Goal: Feedback & Contribution: Submit feedback/report problem

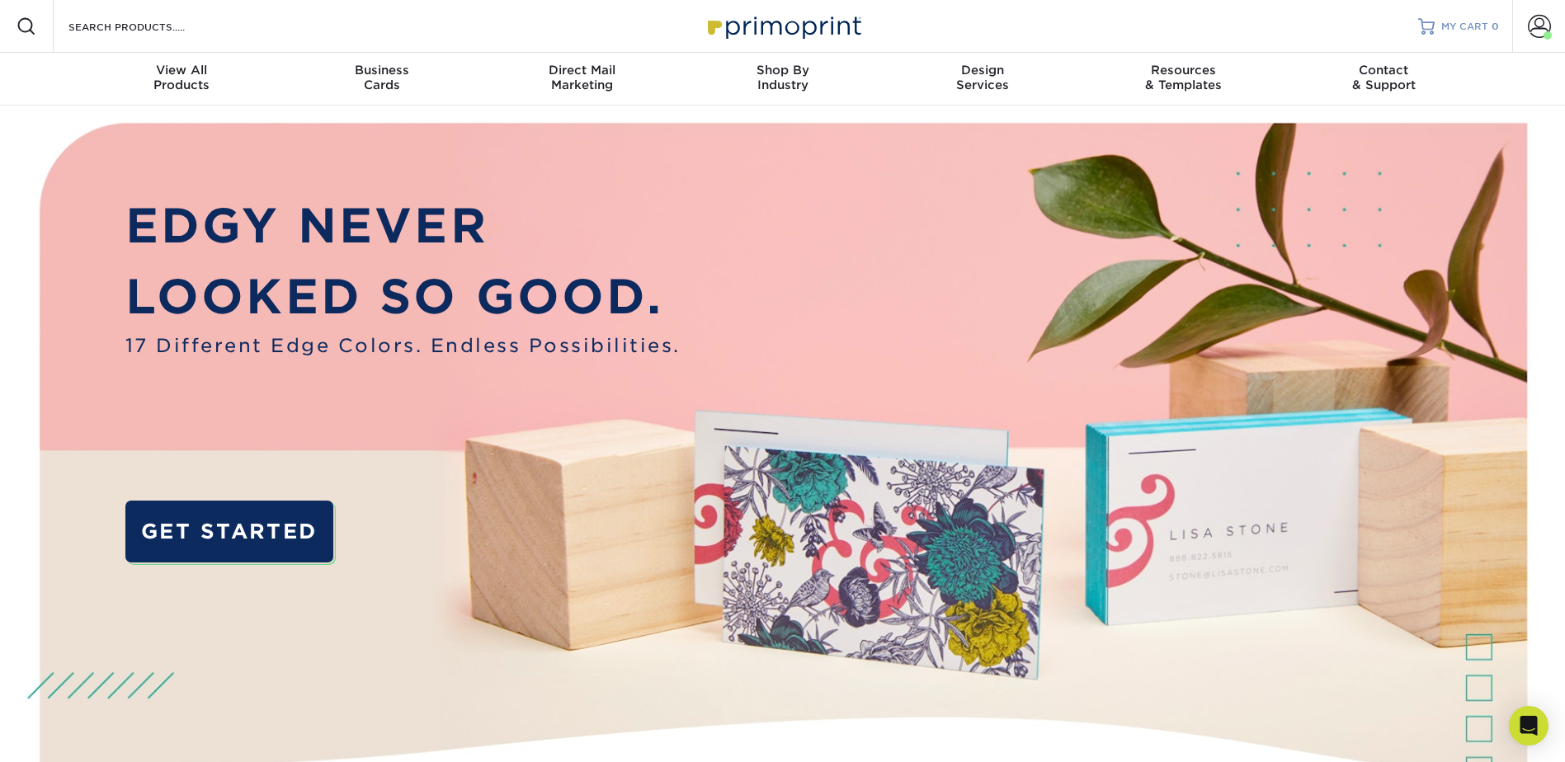
click at [1479, 27] on span "MY CART" at bounding box center [1464, 27] width 47 height 14
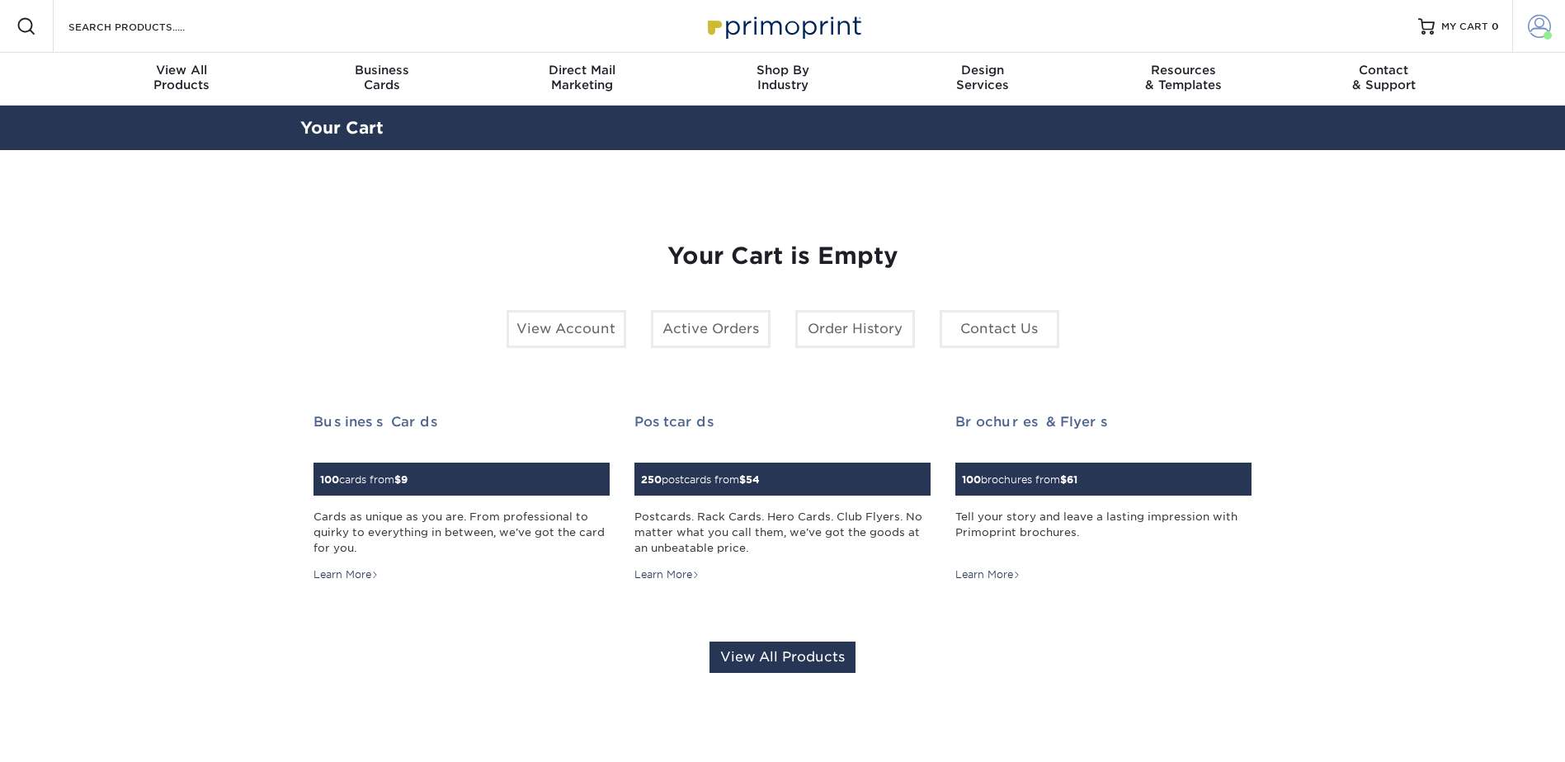
click at [1525, 33] on link "Account" at bounding box center [1538, 26] width 53 height 53
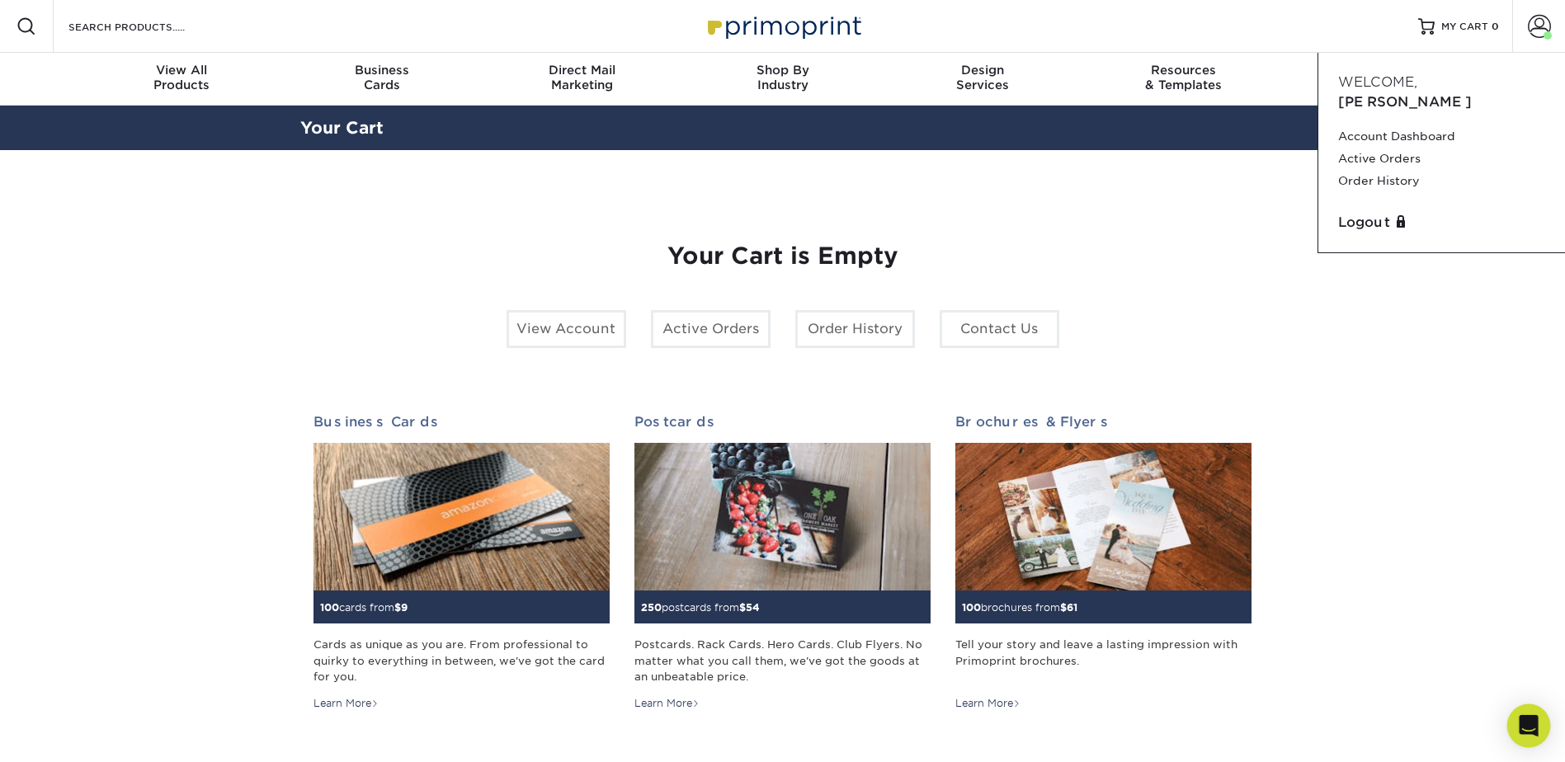
click at [1514, 719] on div "Open Intercom Messenger" at bounding box center [1529, 726] width 44 height 44
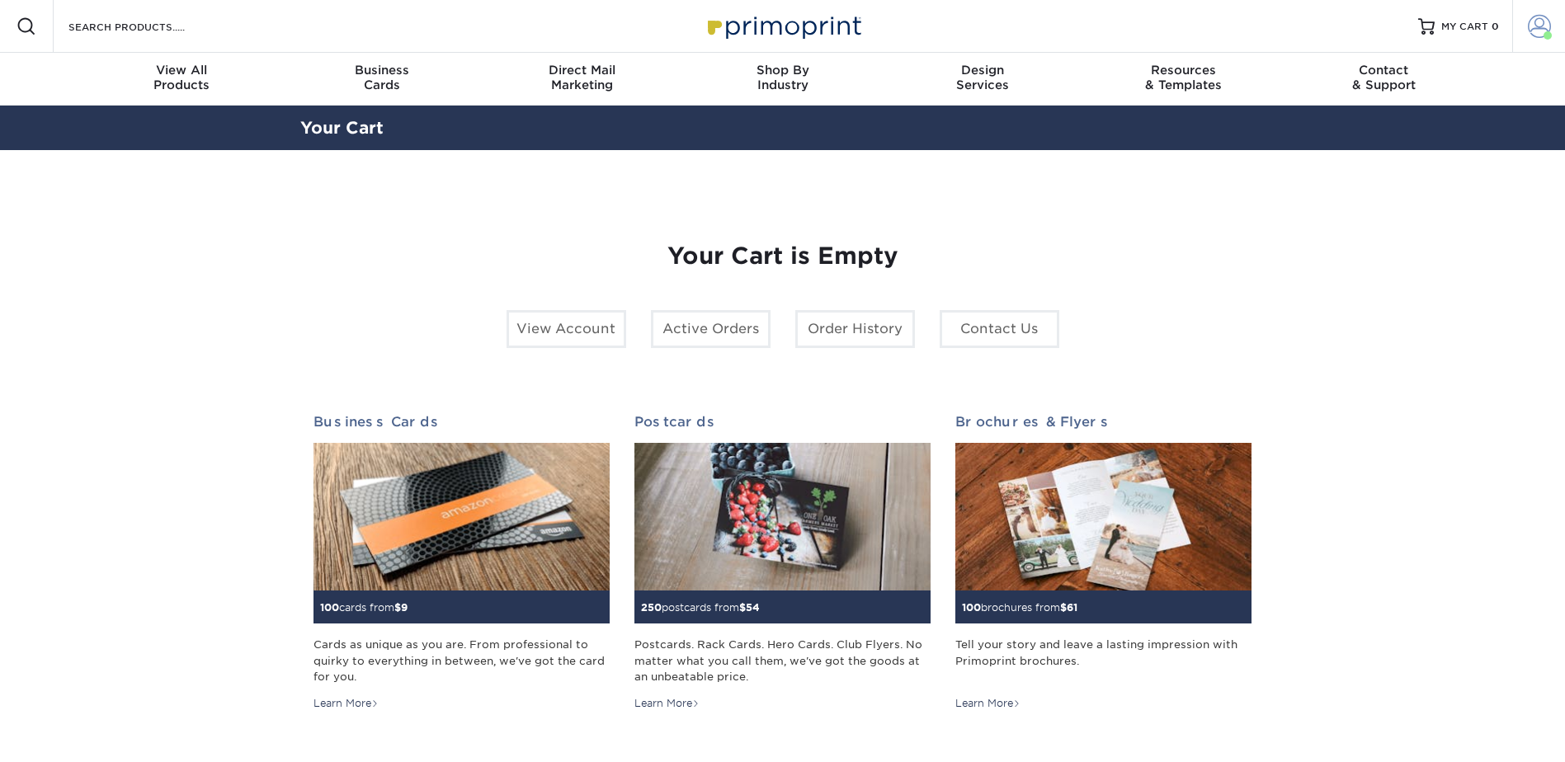
click at [1531, 28] on span at bounding box center [1538, 26] width 23 height 23
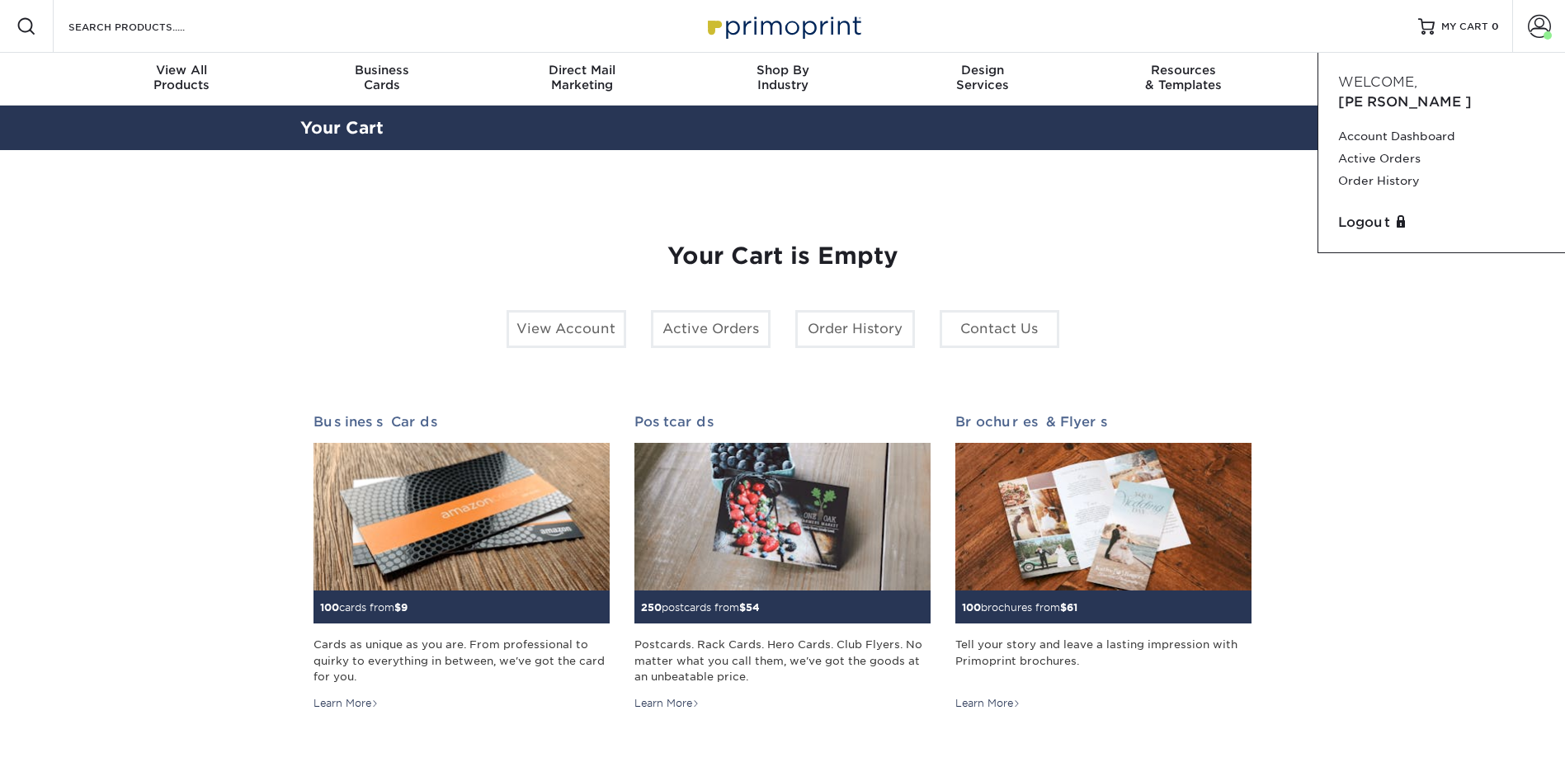
click at [1295, 445] on section "YOUR CART Empty Cart Your Cart is Empty View Account Active Orders Order Histor…" at bounding box center [782, 522] width 1565 height 744
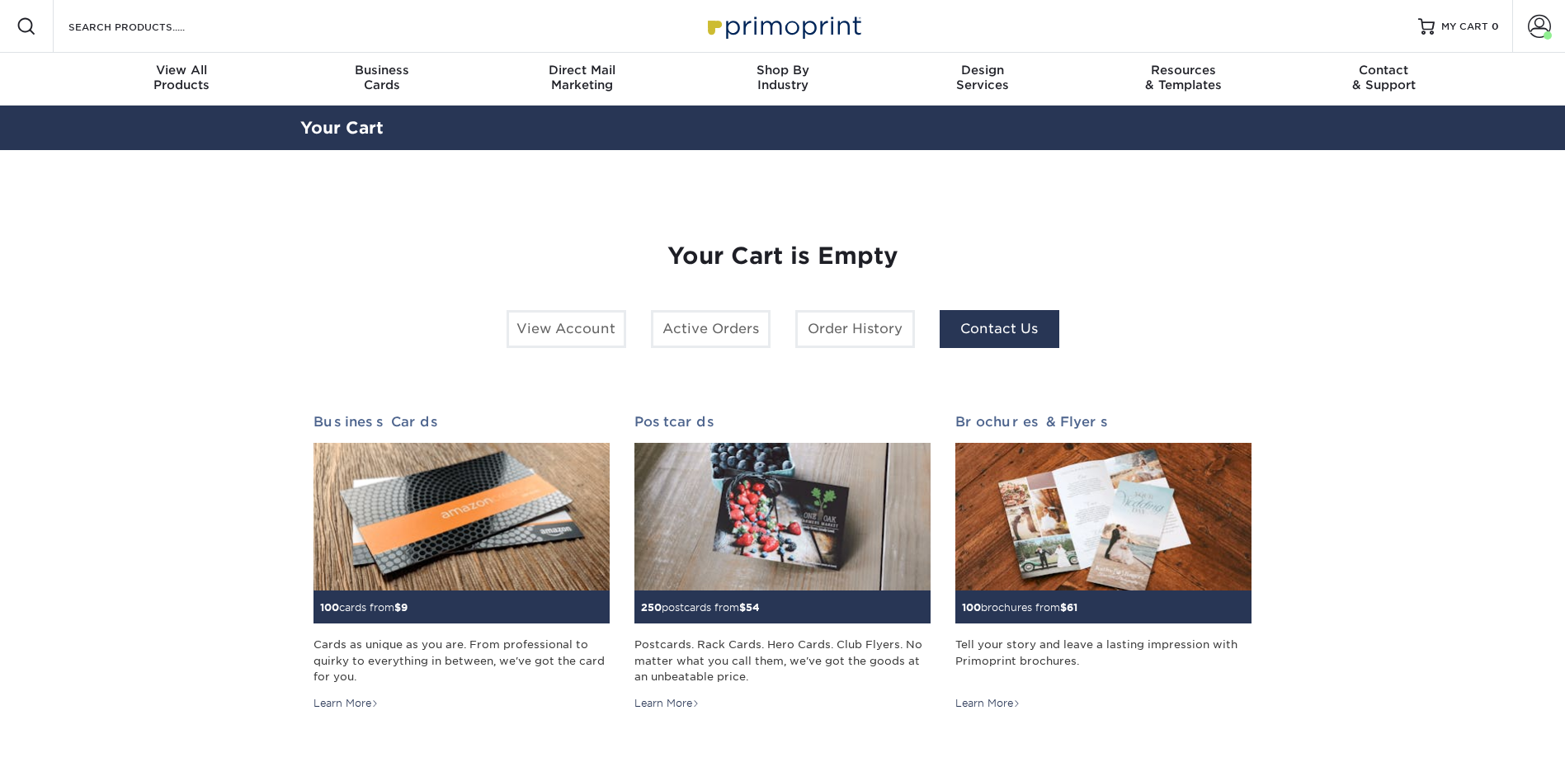
click at [973, 321] on link "Contact Us" at bounding box center [999, 329] width 120 height 38
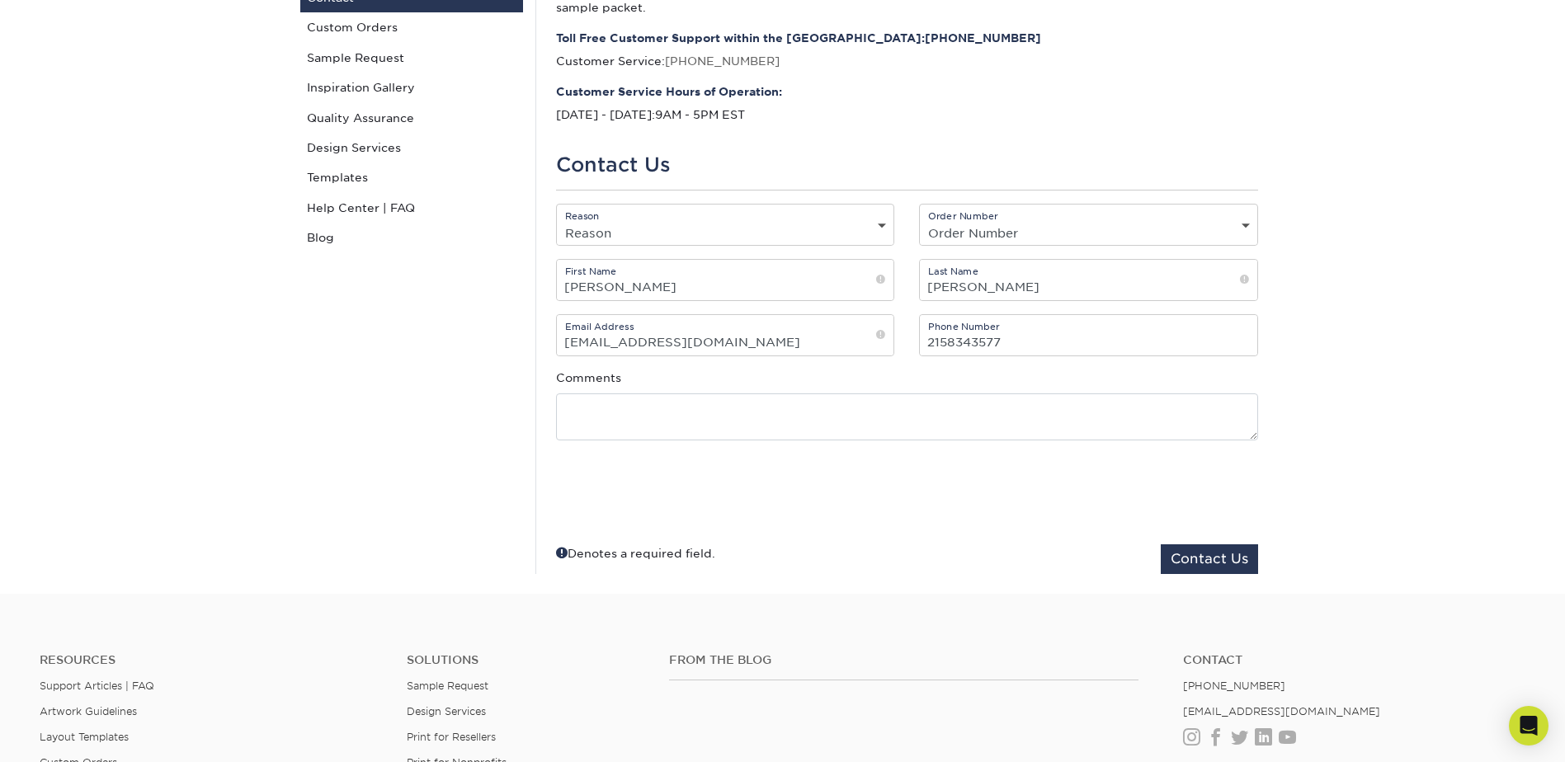
scroll to position [165, 0]
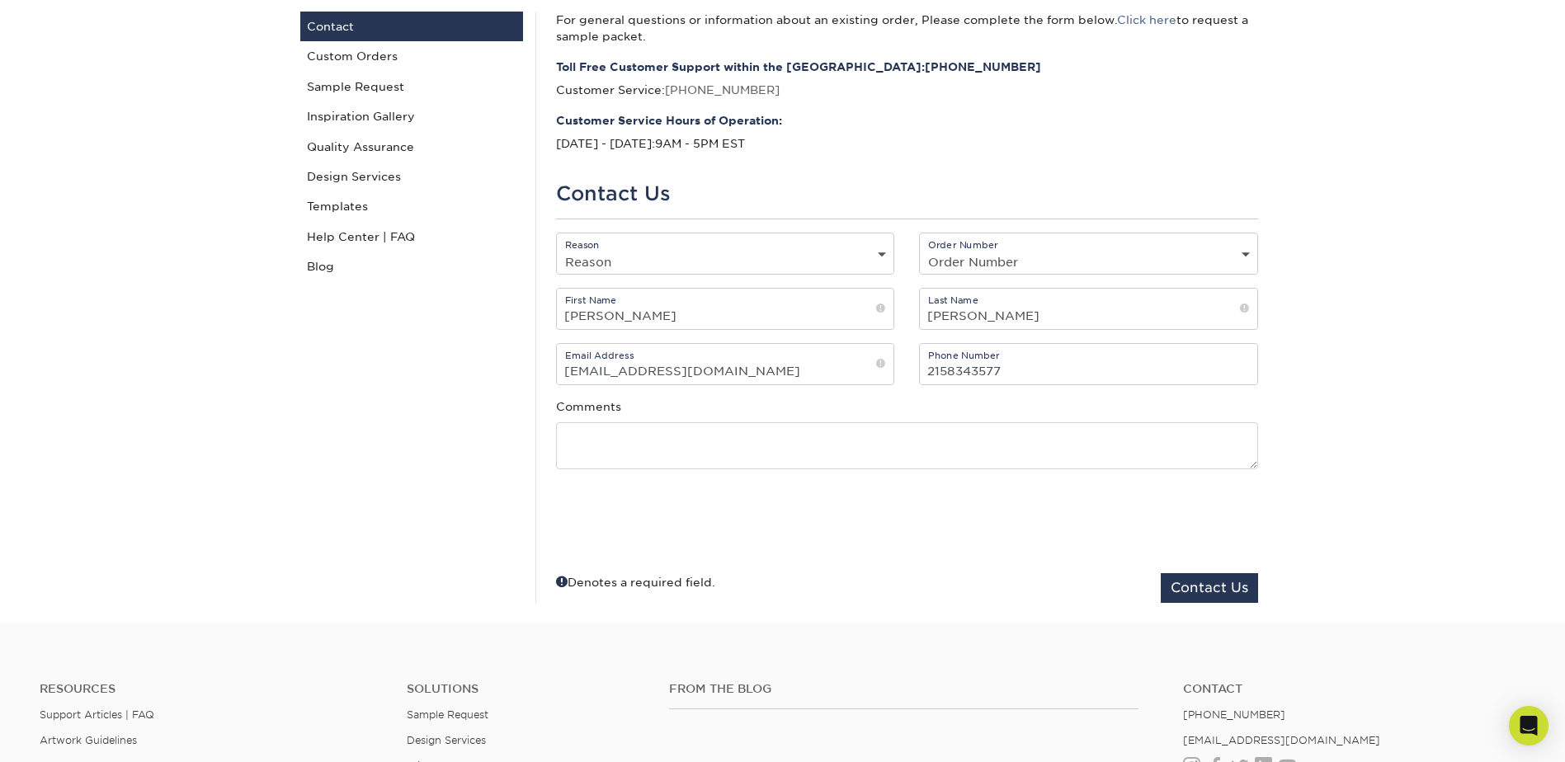
click at [656, 267] on select "Reason General File Preparation Order Status Online Design Issue with your prin…" at bounding box center [725, 262] width 337 height 24
select select "Issue with your printed order"
click at [557, 250] on select "Reason General File Preparation Order Status Online Design Issue with your prin…" at bounding box center [725, 262] width 337 height 24
click at [1093, 250] on select "Order Number Not Available P2172904 P2171288 P2159255 P2157760 P2145028 P214056…" at bounding box center [1088, 262] width 337 height 24
click at [1064, 175] on div "For general questions or information about an existing order, Please complete t…" at bounding box center [906, 307] width 742 height 591
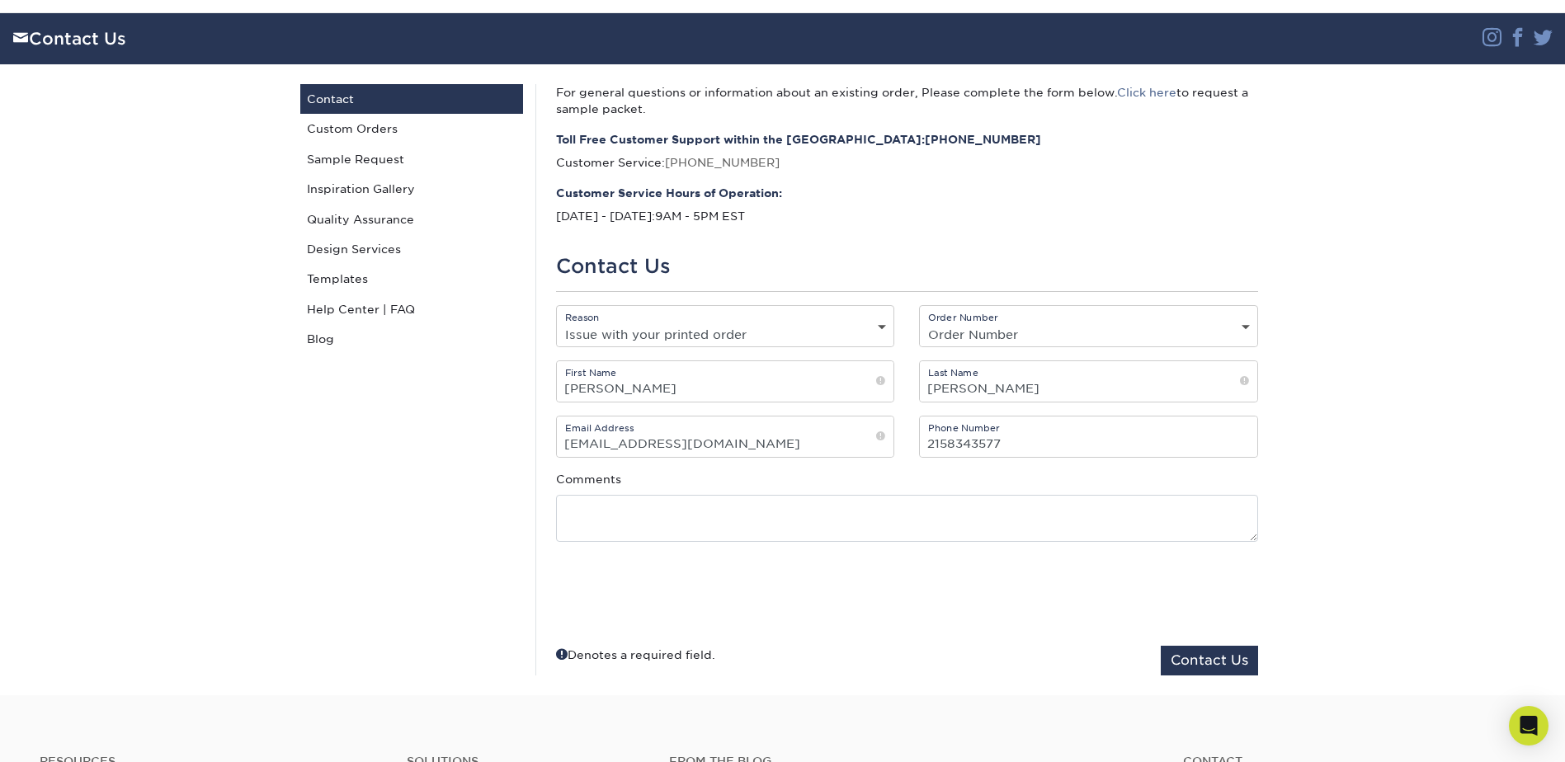
scroll to position [0, 0]
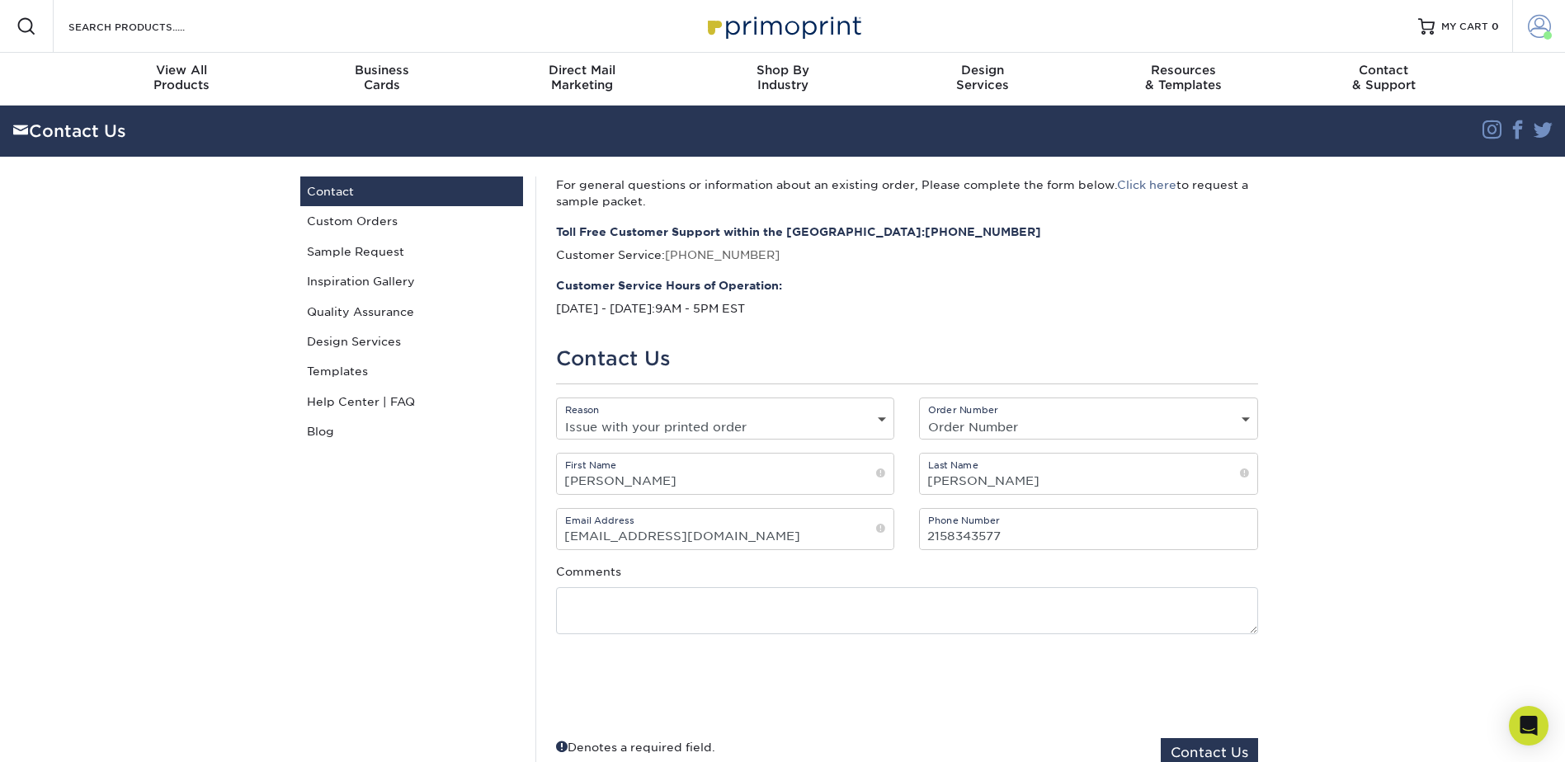
click at [1533, 21] on span at bounding box center [1538, 26] width 23 height 23
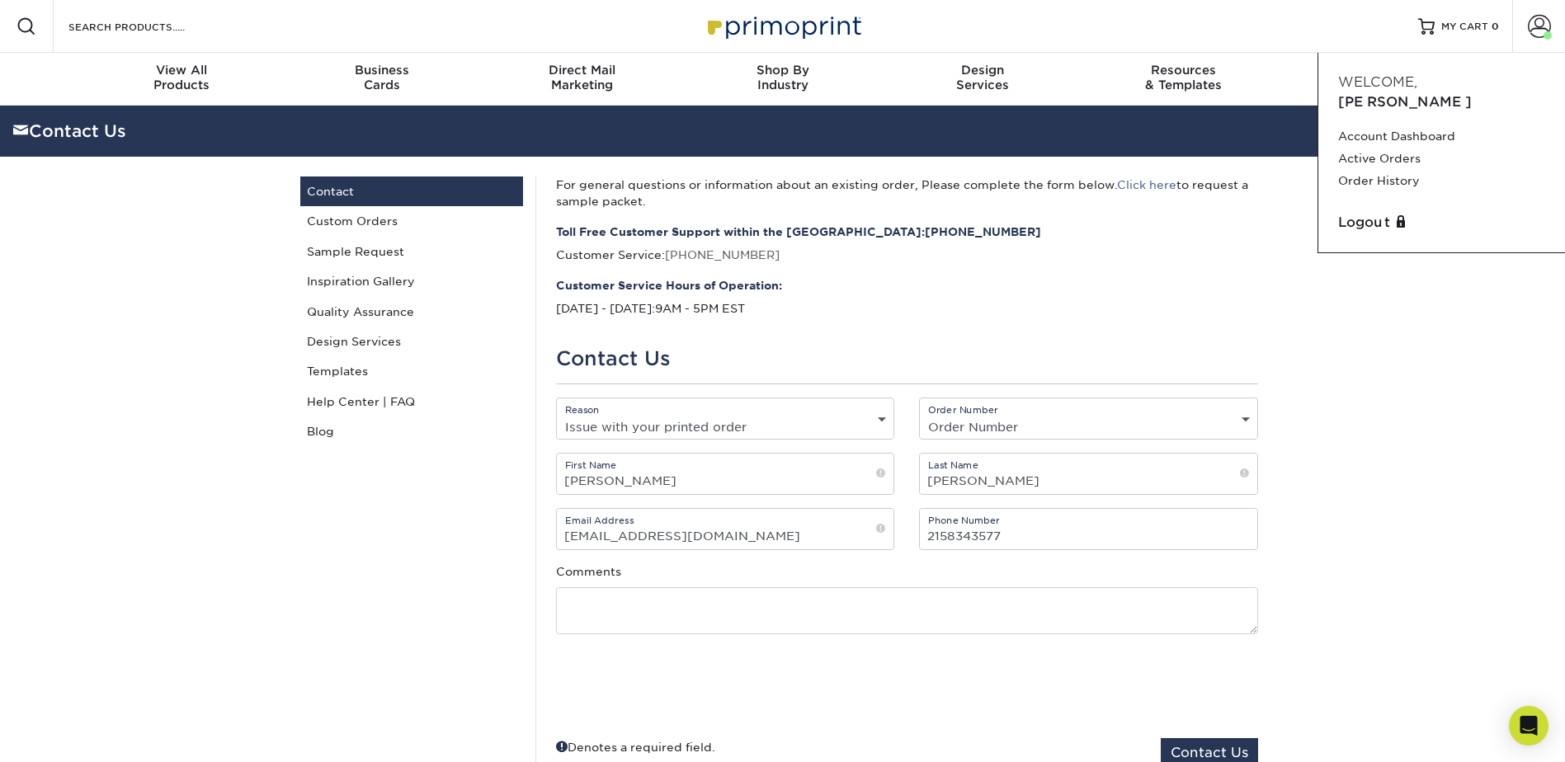
click at [1080, 410] on div "Order Number Order Number Not Available P2172904 P2171288 P2159255 P2157760 P21…" at bounding box center [1088, 419] width 339 height 42
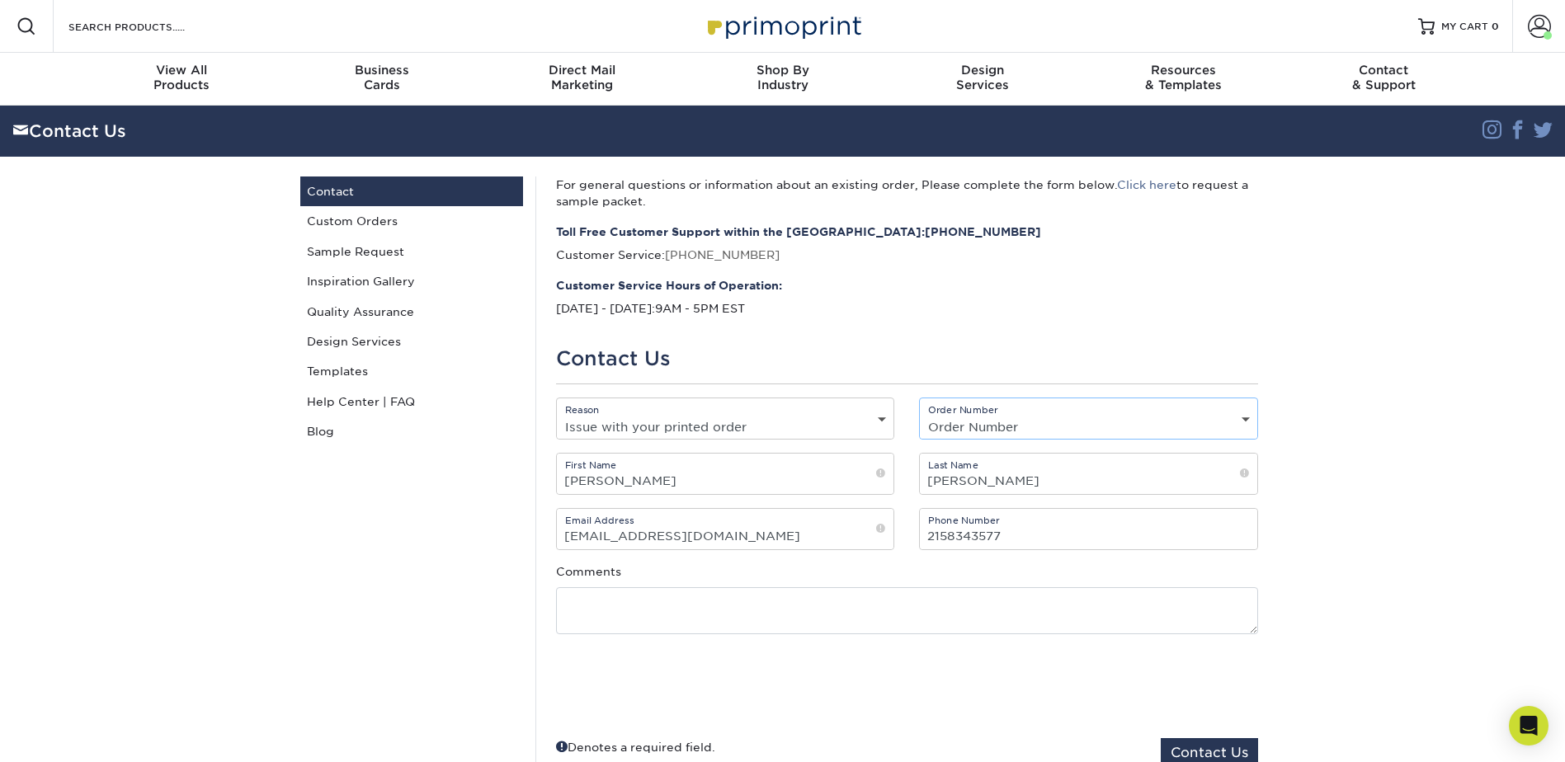
click at [1061, 436] on select "Order Number Not Available P2172904 P2171288 P2159255 P2157760 P2145028 P214056…" at bounding box center [1088, 427] width 337 height 24
click at [1025, 408] on div "Order Number Order Number Not Available P2172904 P2171288 P2159255 P2157760 P21…" at bounding box center [1088, 419] width 339 height 42
click at [1024, 426] on select "Order Number Not Available P2172904 P2171288 P2159255 P2157760 P2145028 P214056…" at bounding box center [1088, 427] width 337 height 24
click at [991, 422] on select "Order Number Not Available P2172904 P2171288 P2159255 P2157760 P2145028 P214056…" at bounding box center [1088, 427] width 337 height 24
click at [986, 413] on div "Order Number Order Number Not Available P2172904 P2171288 P2159255 P2157760 P21…" at bounding box center [1088, 419] width 339 height 42
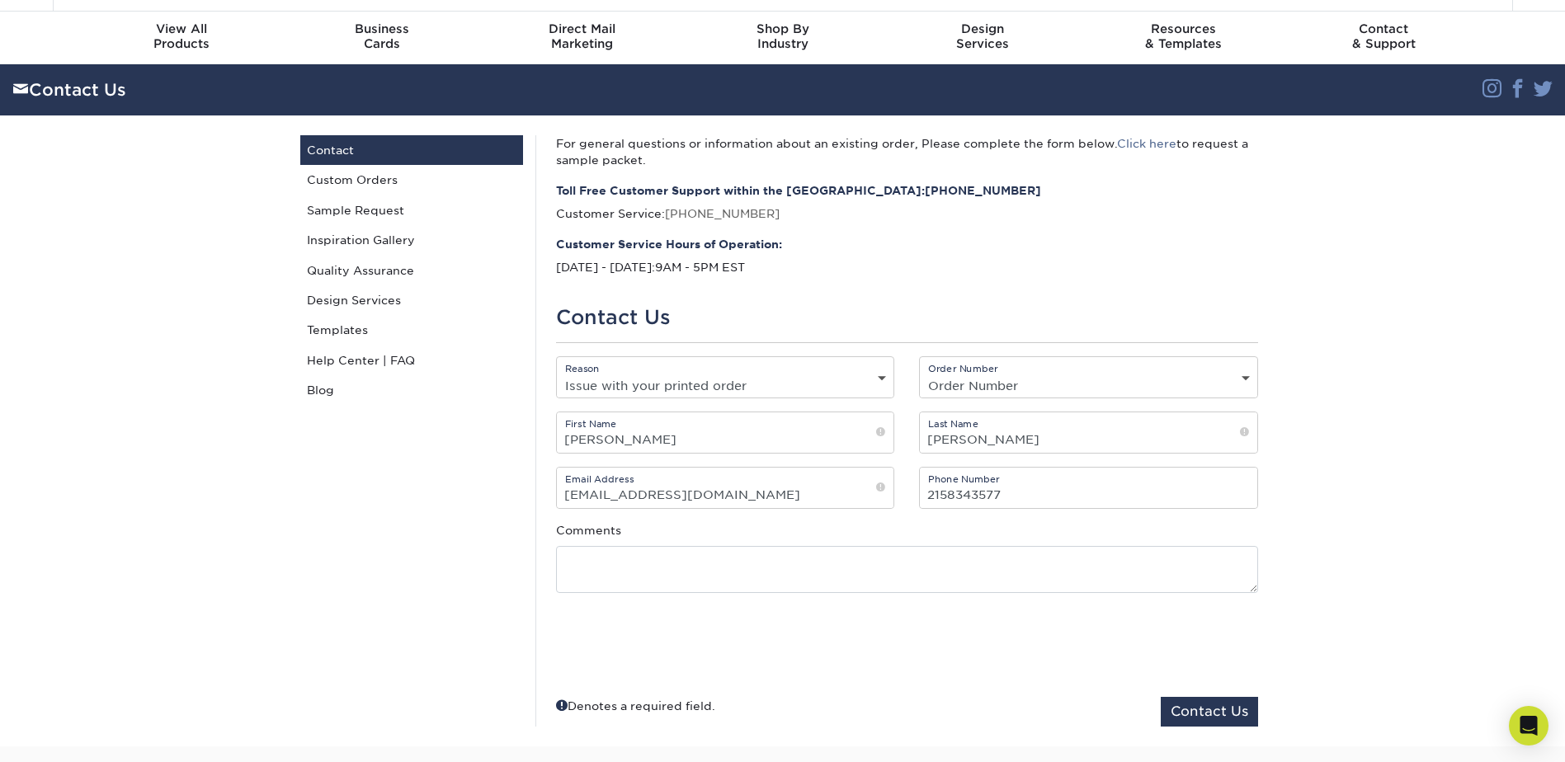
scroll to position [82, 0]
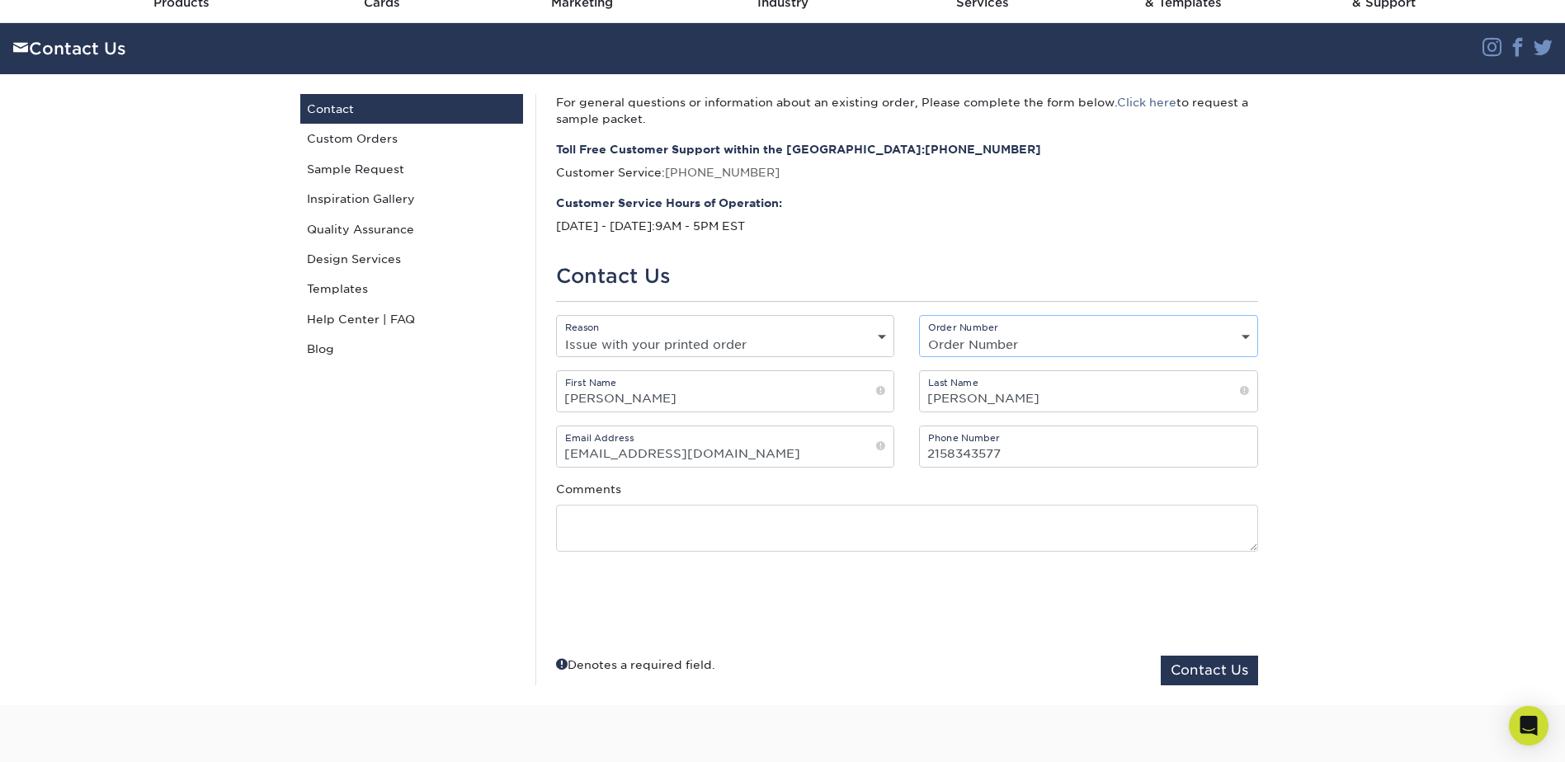
click at [1000, 340] on select "Order Number Not Available P2172904 P2171288 P2159255 P2157760 P2145028 P214056…" at bounding box center [1088, 344] width 337 height 24
click at [920, 332] on select "Order Number Not Available P2172904 P2171288 P2159255 P2157760 P2145028 P214056…" at bounding box center [1088, 344] width 337 height 24
click at [1037, 348] on select "Order Number Not Available P2172904 P2171288 P2159255 P2157760 P2145028 P214056…" at bounding box center [1088, 344] width 337 height 24
select select "2592-104980-3202"
click at [920, 332] on select "Order Number Not Available P2172904 P2171288 P2159255 P2157760 P2145028 P214056…" at bounding box center [1088, 344] width 337 height 24
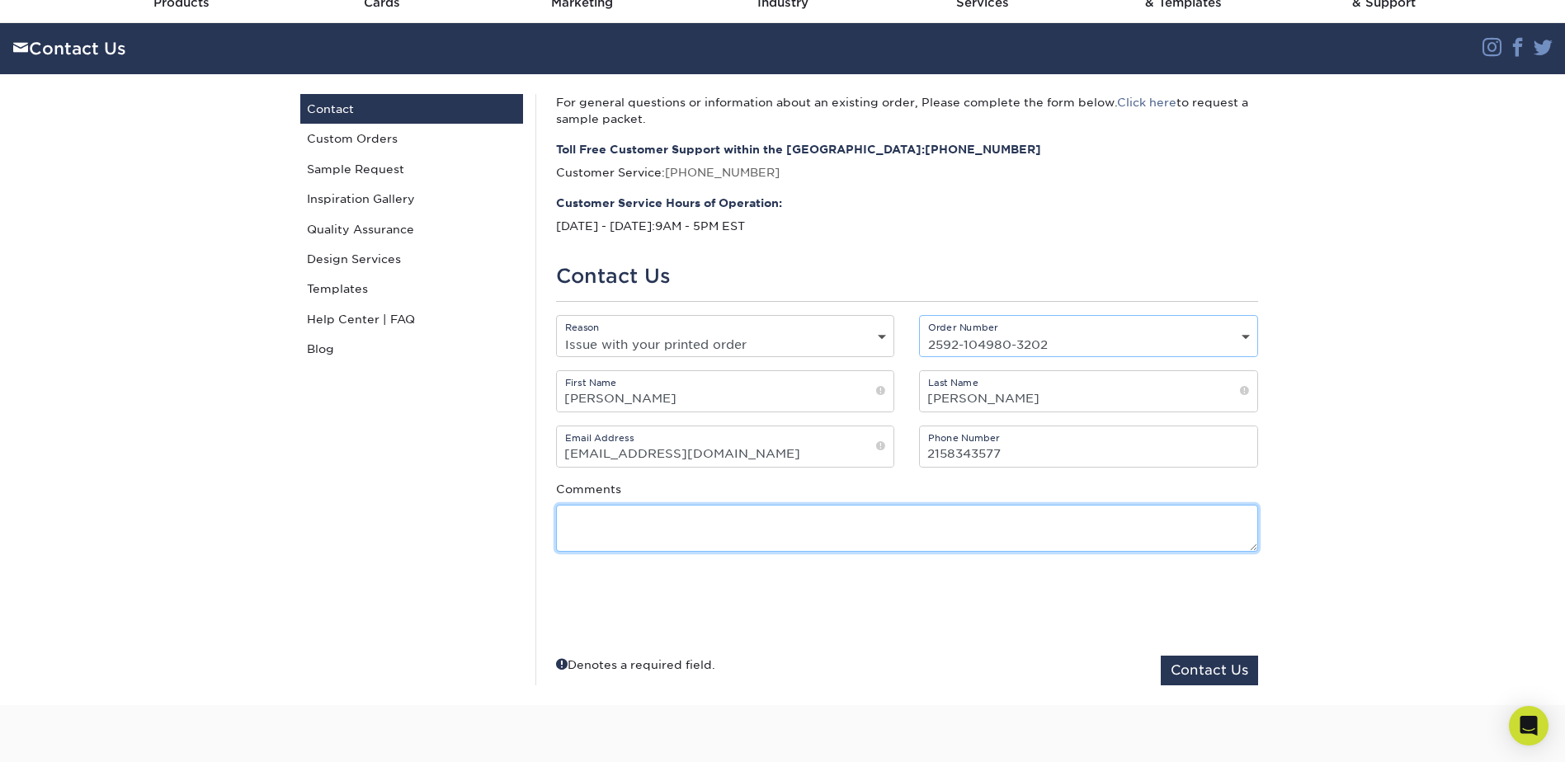
click at [732, 534] on textarea at bounding box center [907, 528] width 702 height 47
click at [1517, 726] on div "Open Intercom Messenger" at bounding box center [1529, 726] width 44 height 44
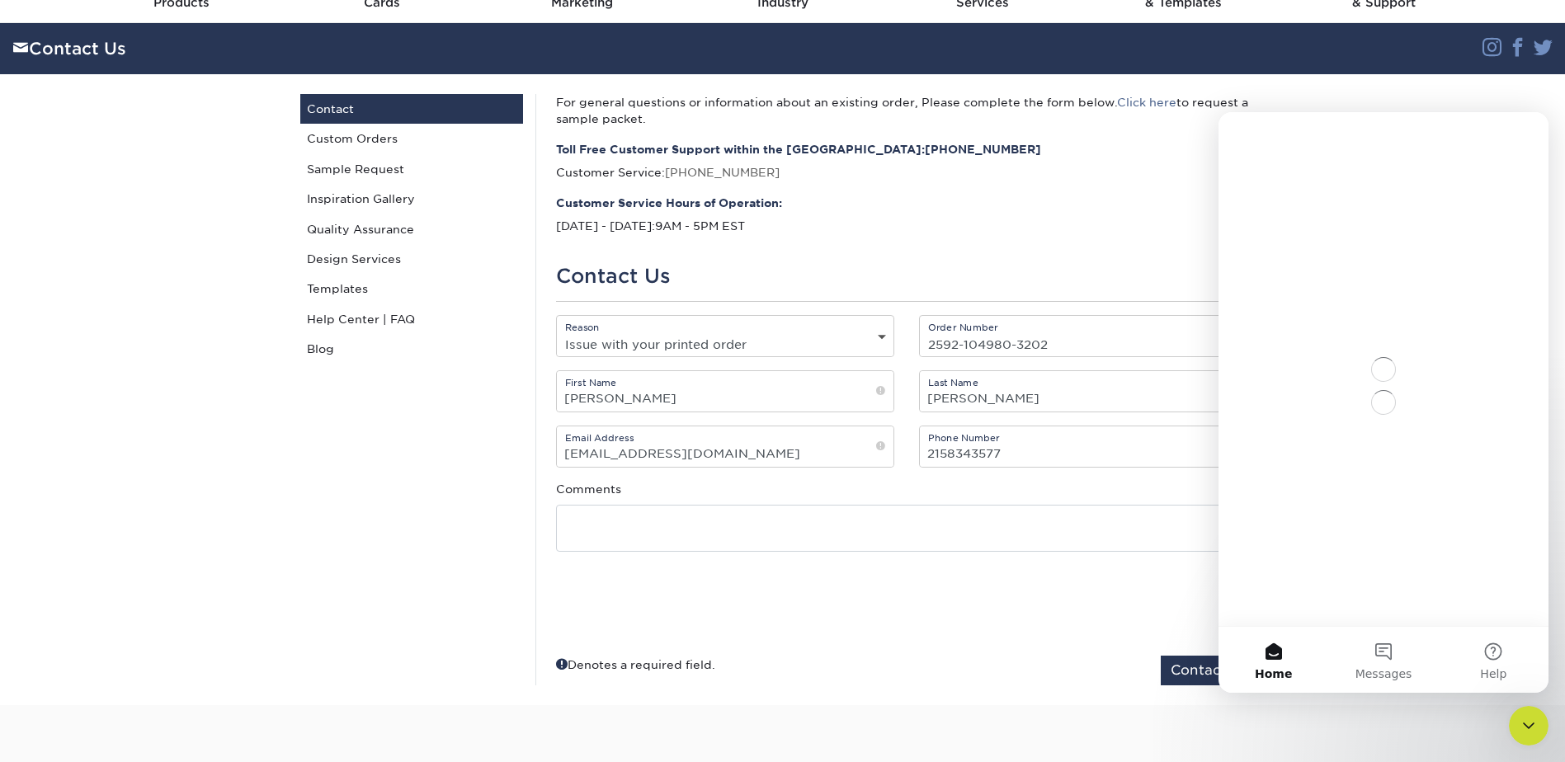
scroll to position [0, 0]
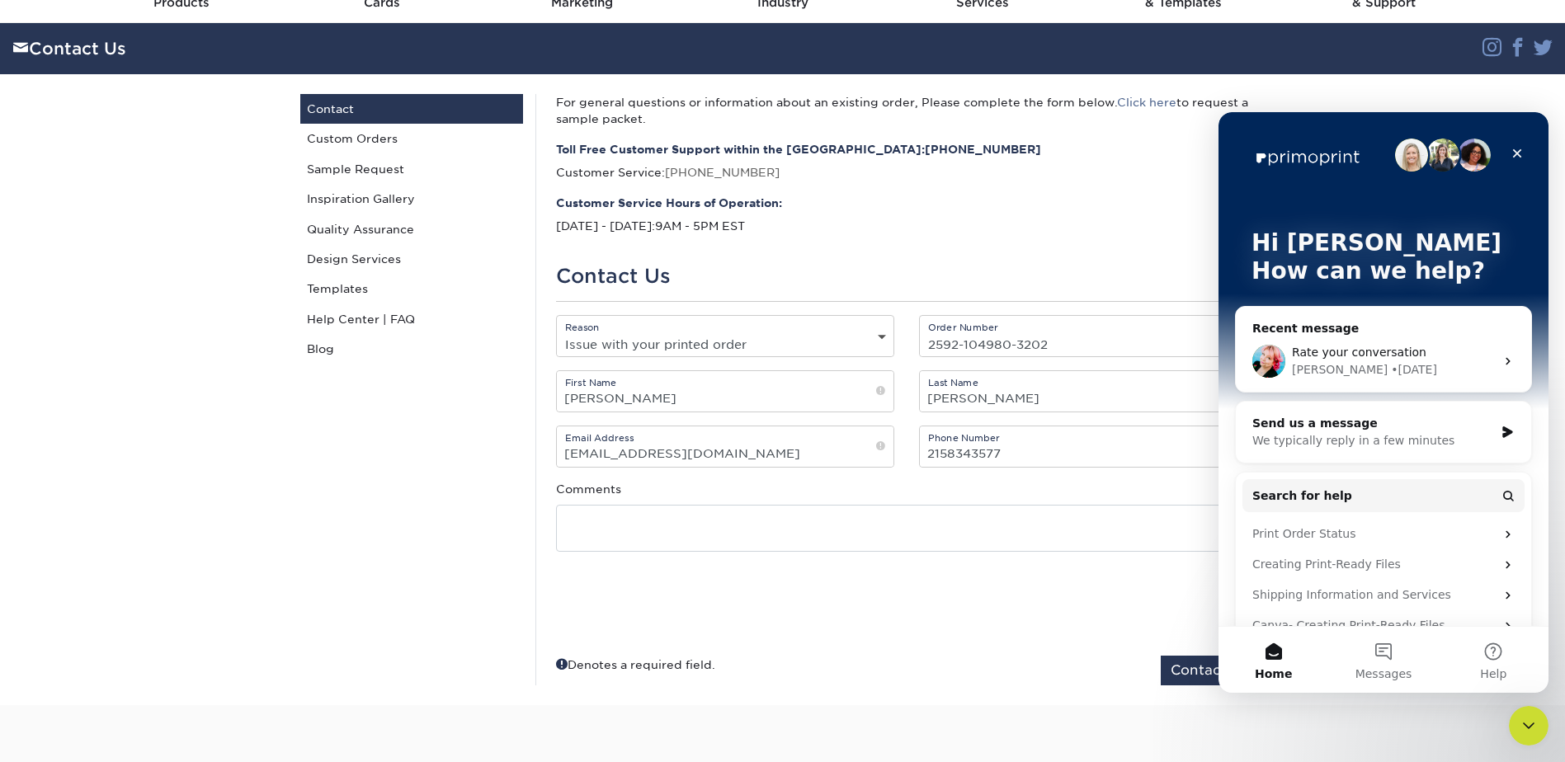
click at [1371, 346] on span "Rate your conversation" at bounding box center [1359, 352] width 134 height 13
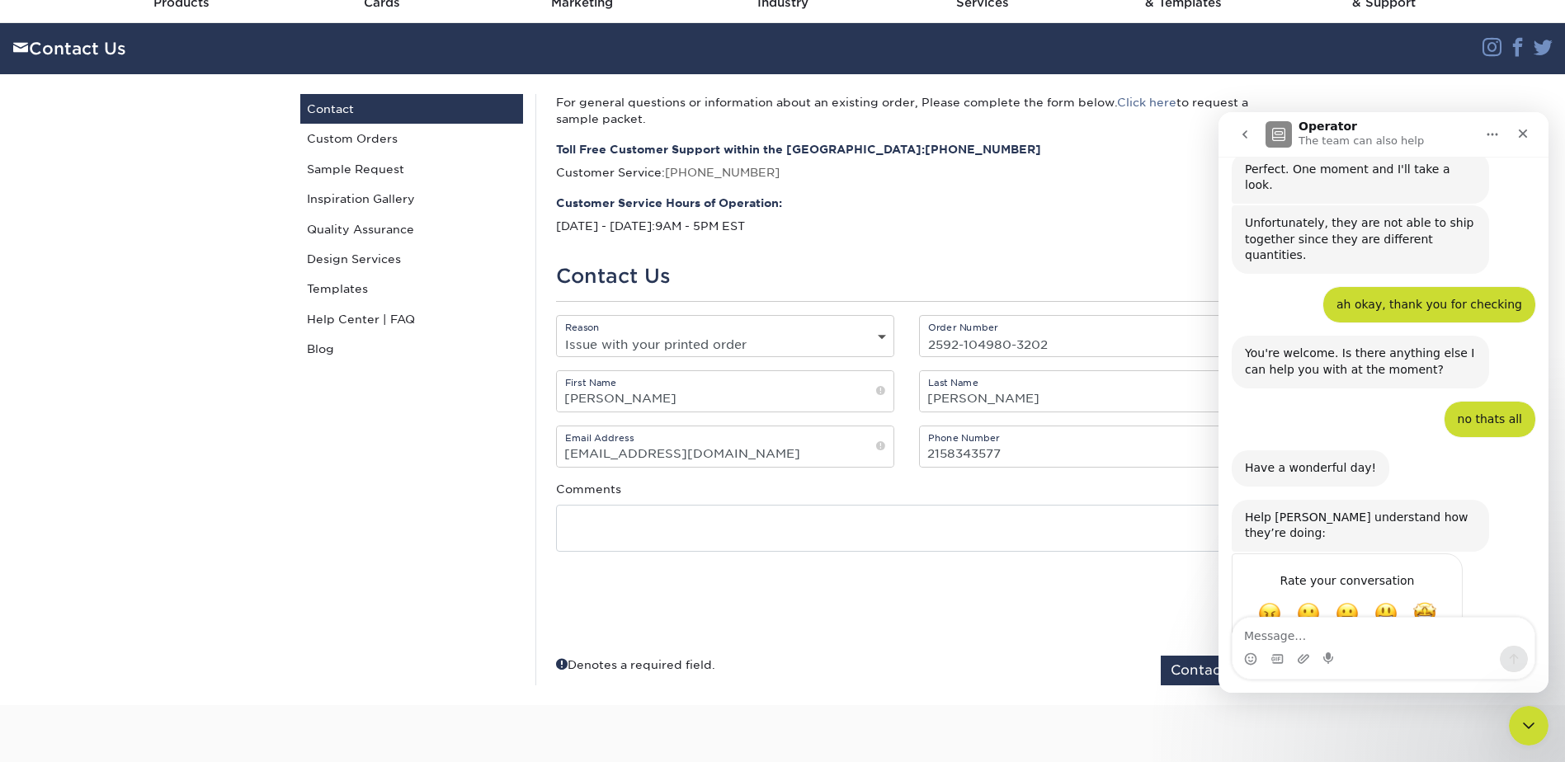
scroll to position [346, 0]
click at [1532, 133] on div "Close" at bounding box center [1523, 134] width 30 height 30
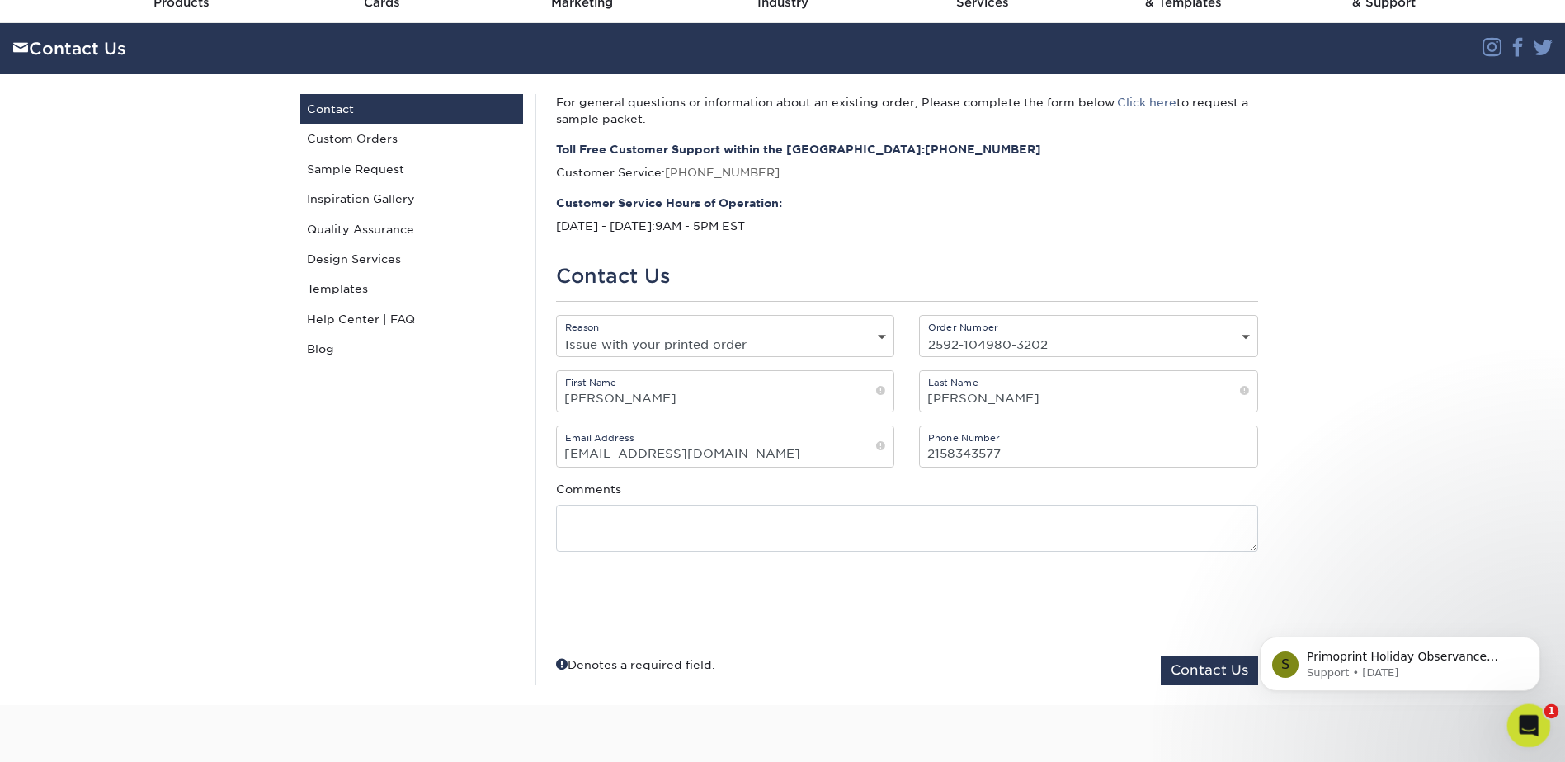
click at [1528, 722] on icon "Open Intercom Messenger" at bounding box center [1526, 723] width 27 height 27
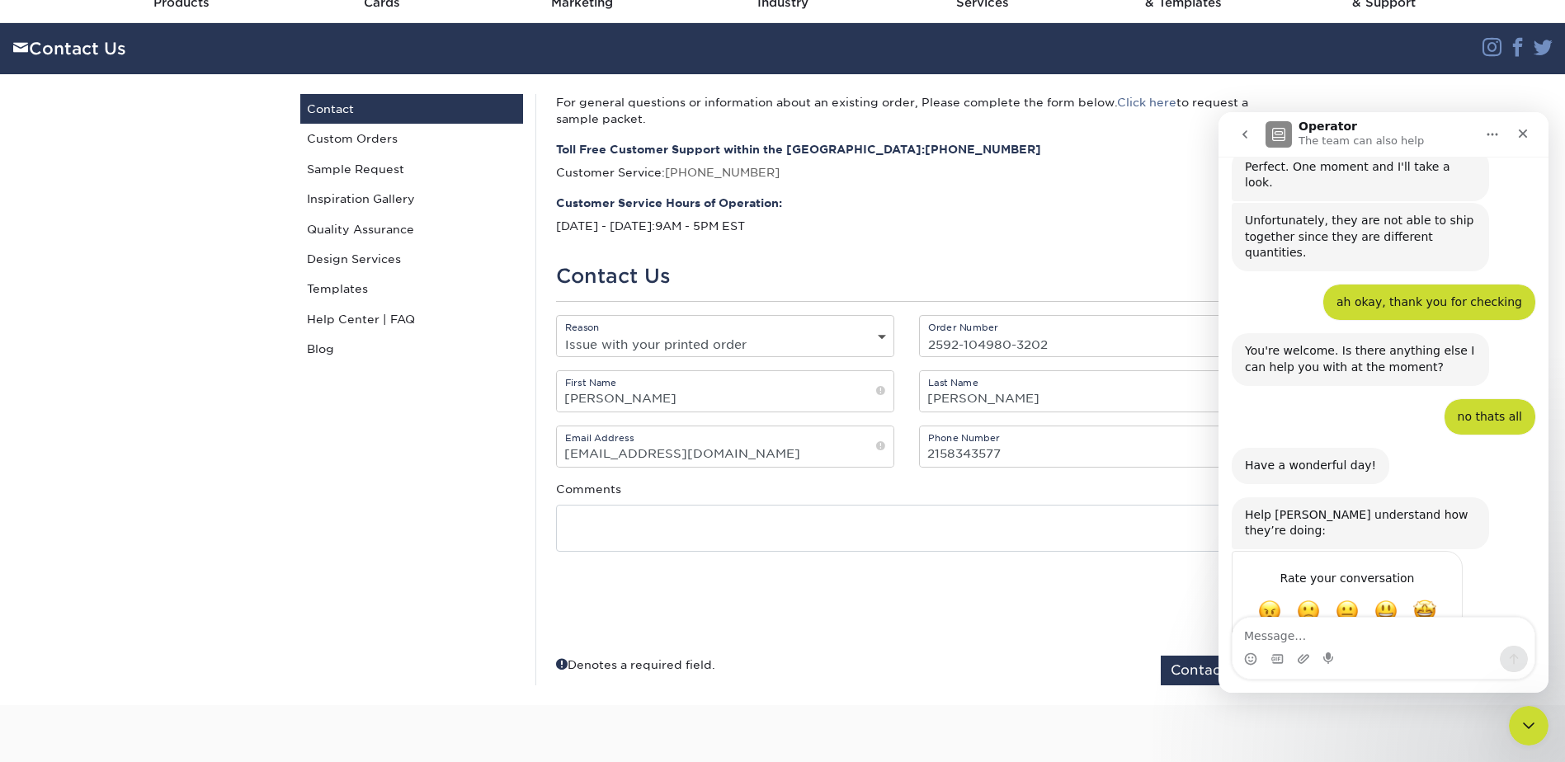
click at [1241, 134] on icon "go back" at bounding box center [1244, 134] width 13 height 13
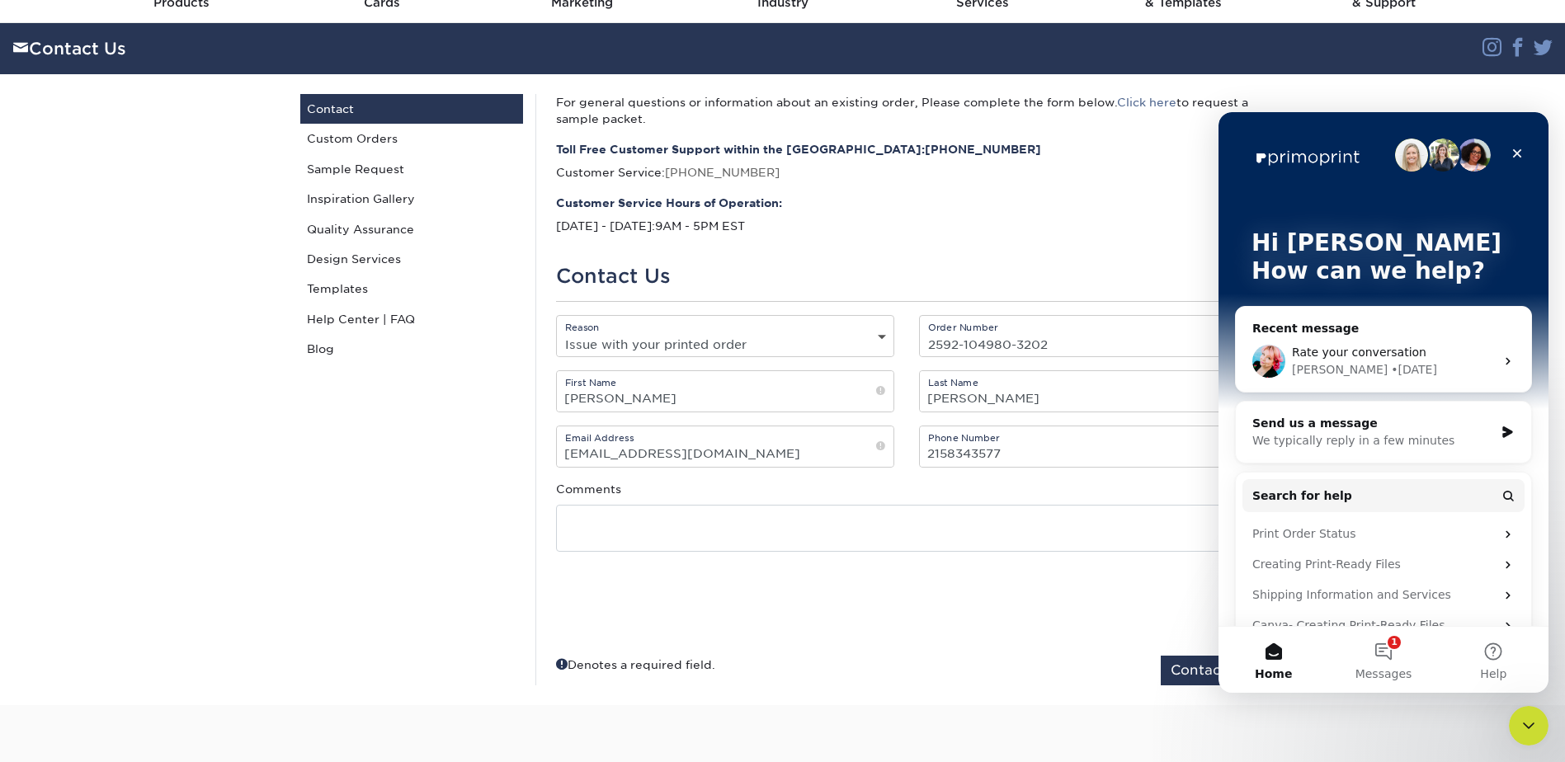
scroll to position [0, 0]
click at [1325, 454] on div "Send us a message We typically reply in a few minutes" at bounding box center [1382, 432] width 295 height 61
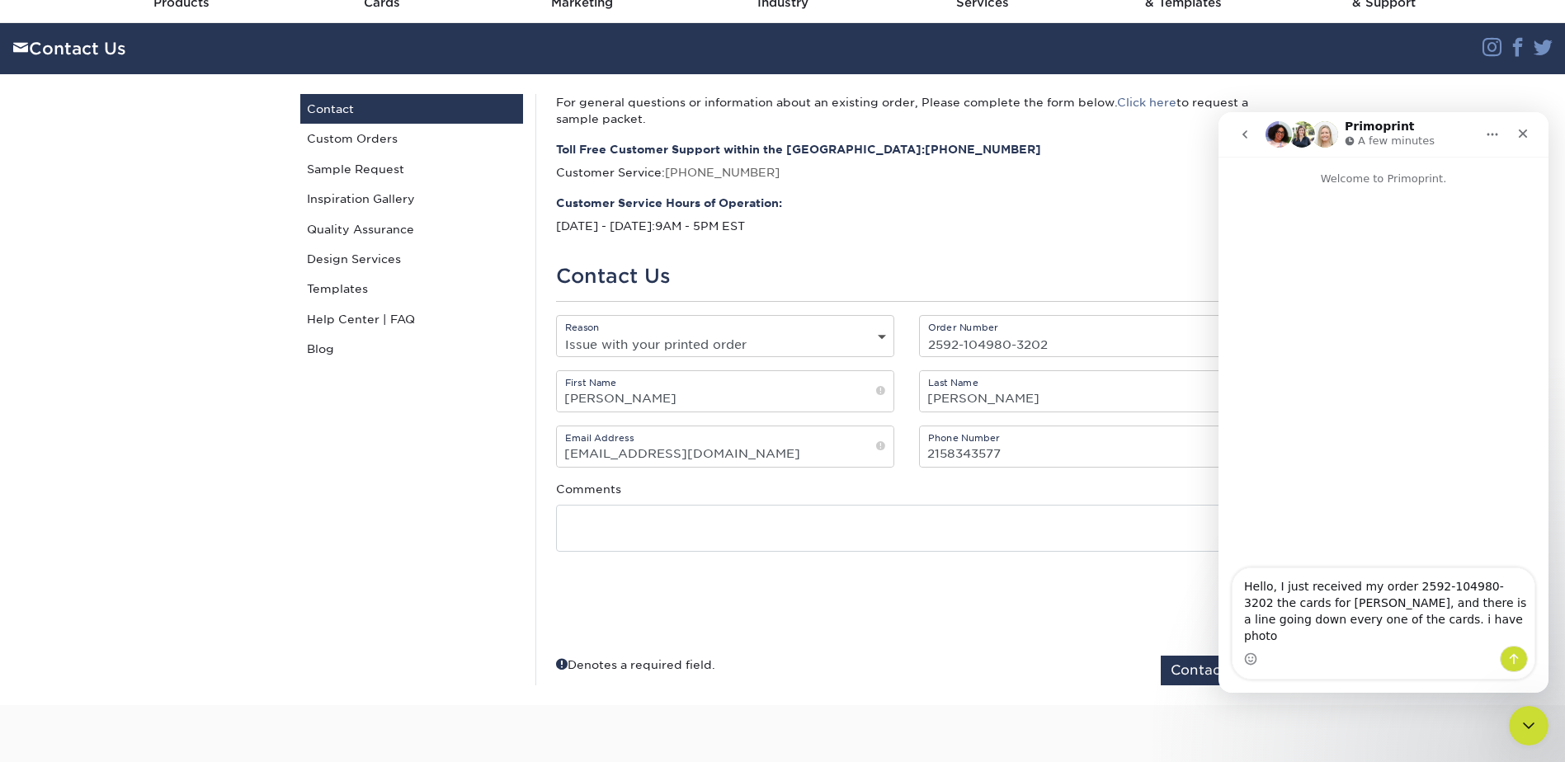
type textarea "Hello, I just received my order 2592-104980-3202 the cards for [PERSON_NAME], a…"
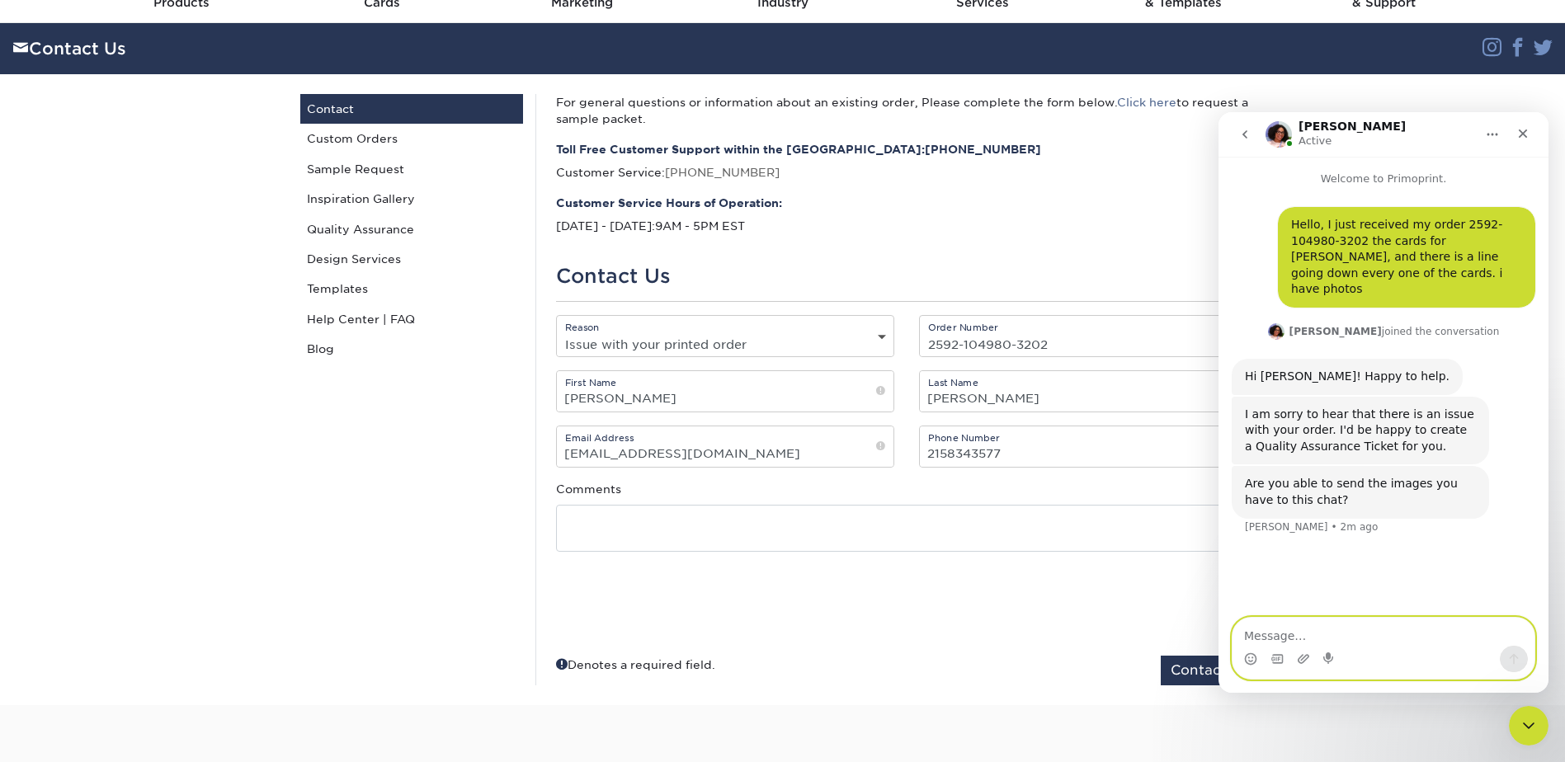
click at [1334, 644] on textarea "Message…" at bounding box center [1383, 632] width 302 height 28
click at [1299, 659] on icon "Upload attachment" at bounding box center [1303, 658] width 12 height 9
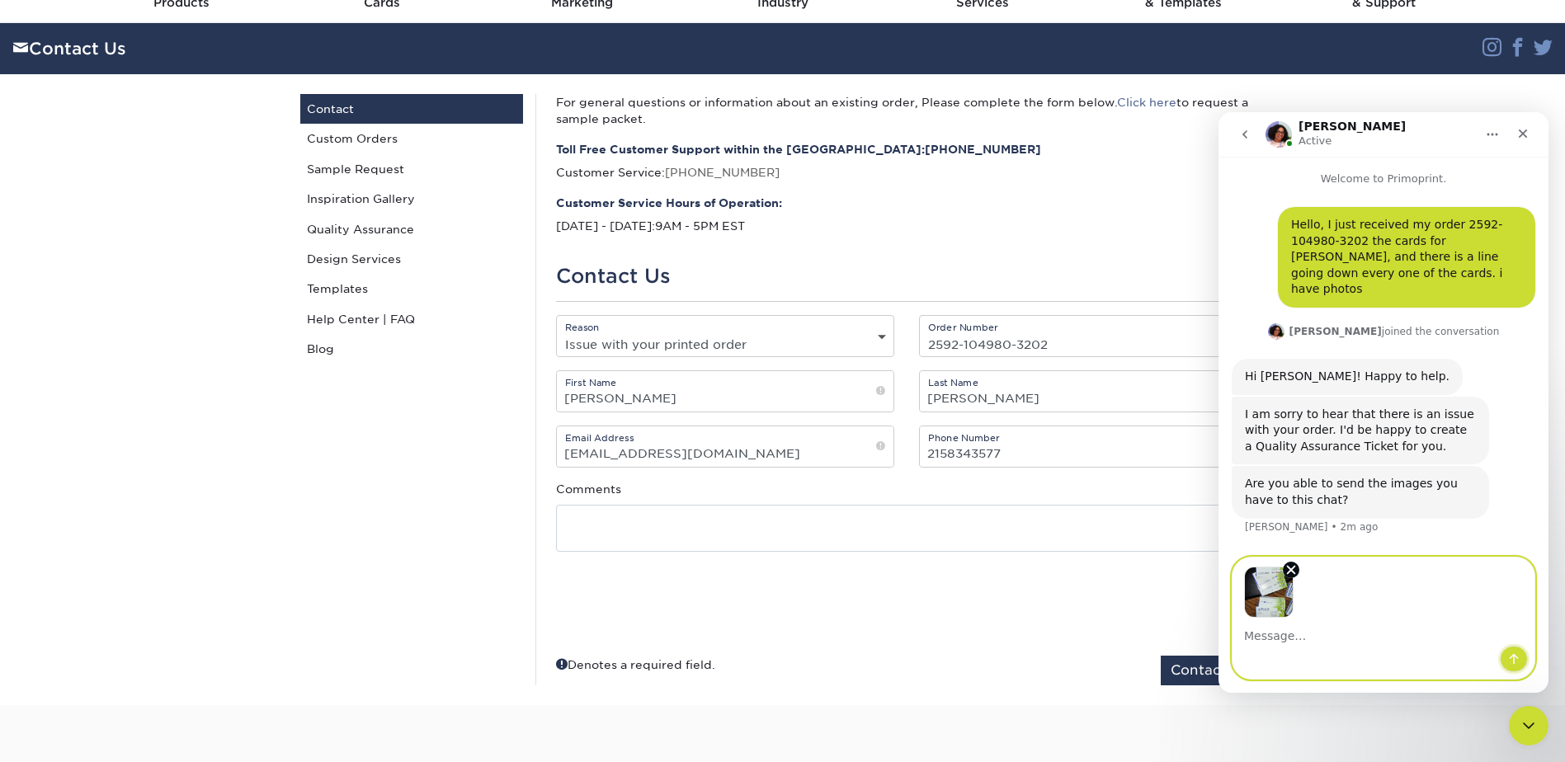
click at [1513, 665] on icon "Send a message…" at bounding box center [1513, 658] width 13 height 13
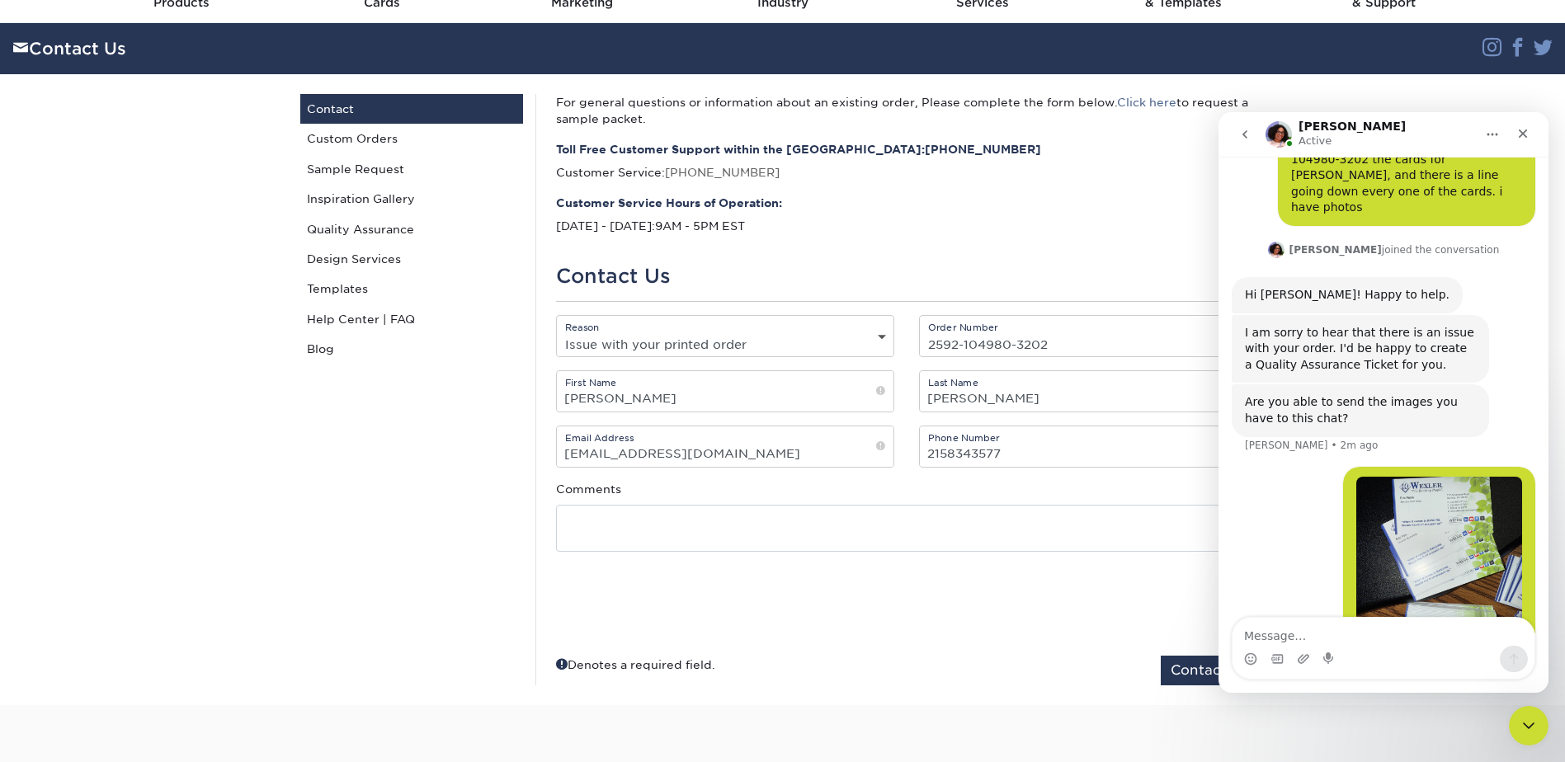
scroll to position [173, 0]
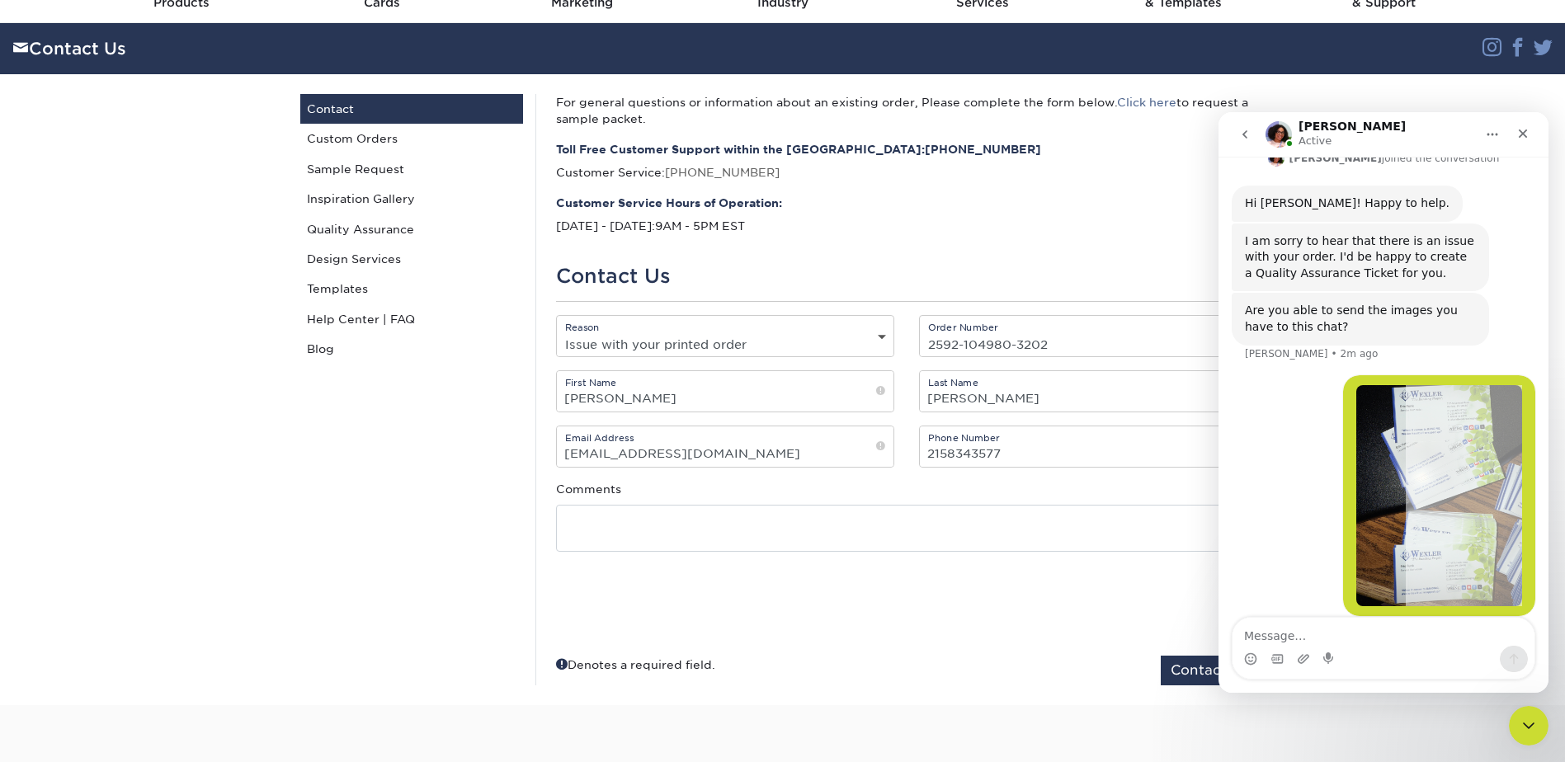
click at [1366, 636] on textarea "Message…" at bounding box center [1383, 632] width 302 height 28
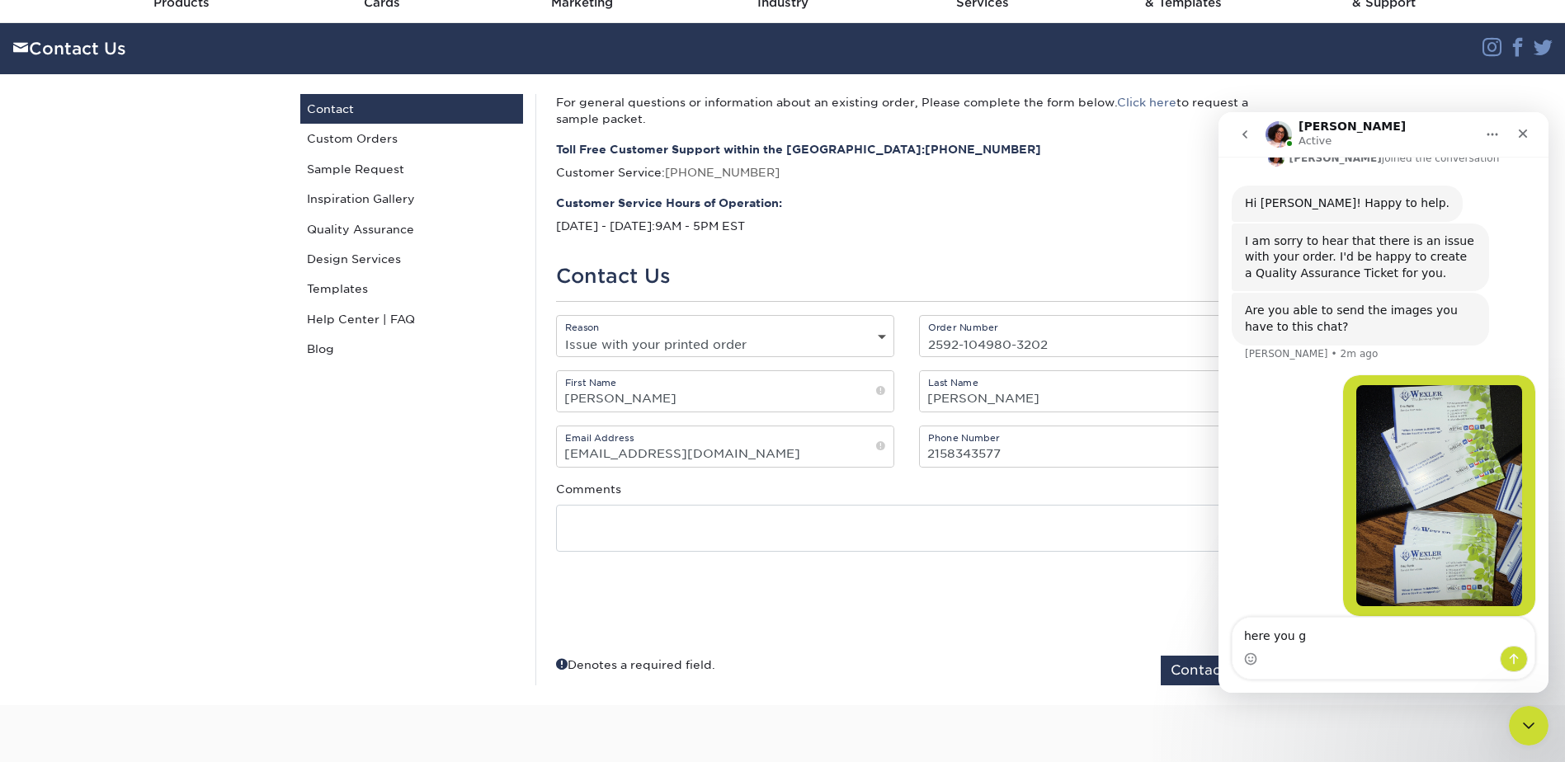
type textarea "here you go"
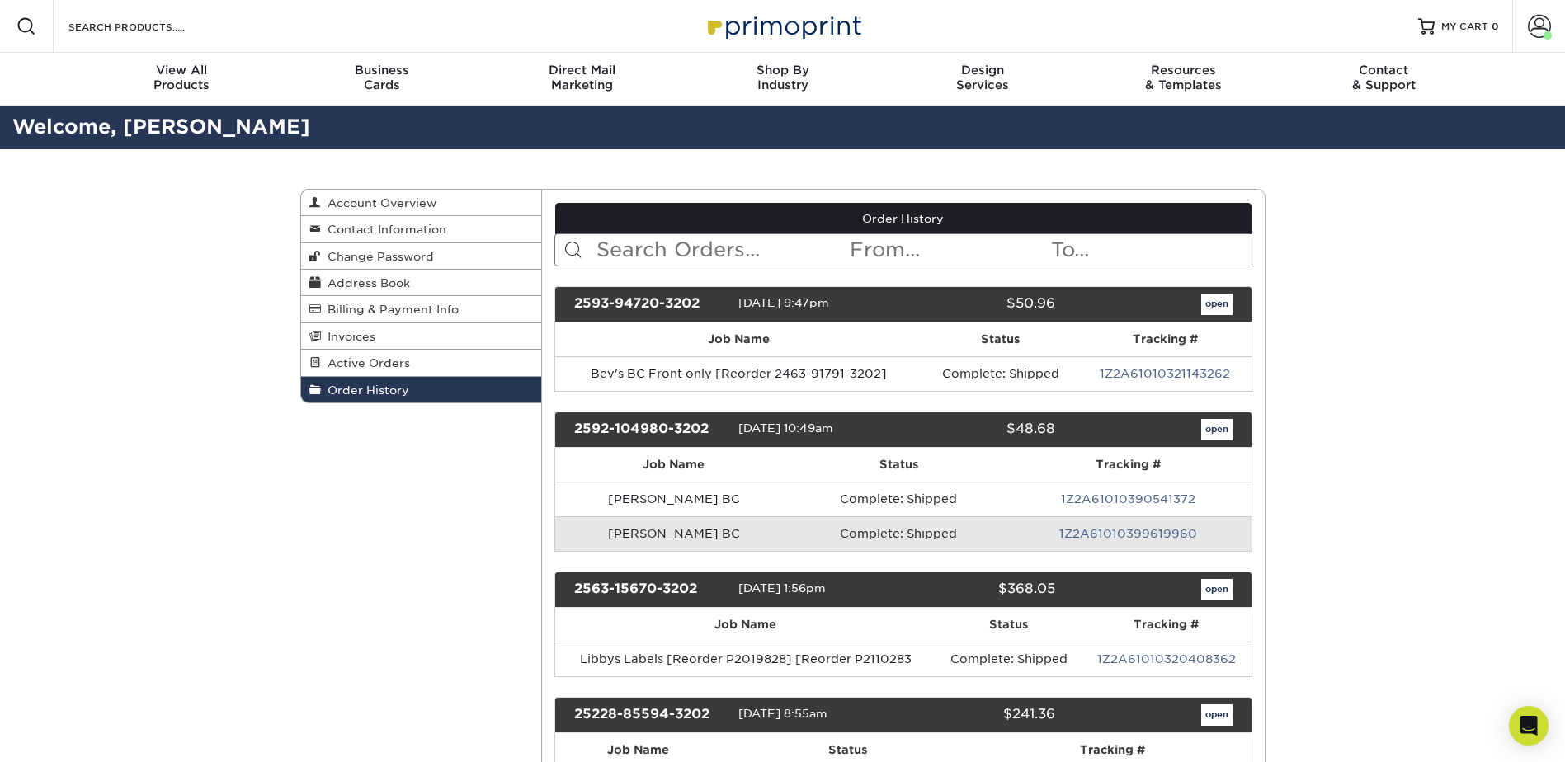
drag, startPoint x: 701, startPoint y: 424, endPoint x: 569, endPoint y: 422, distance: 132.0
click at [569, 422] on div "2592-104980-3202" at bounding box center [650, 429] width 176 height 21
copy div "2592-104980-3202"
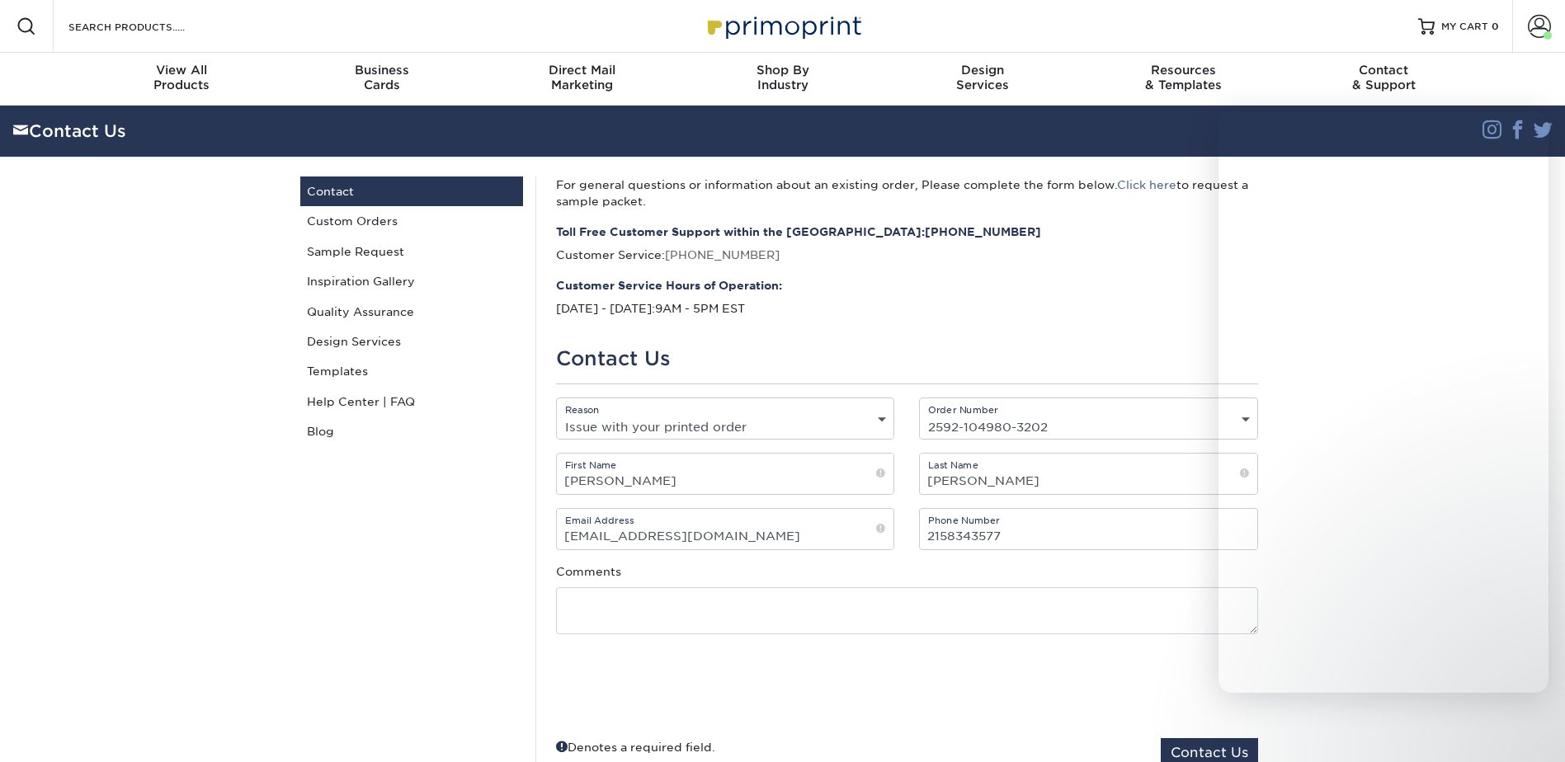
select select "Issue with your printed order"
select select "2592-104980-3202"
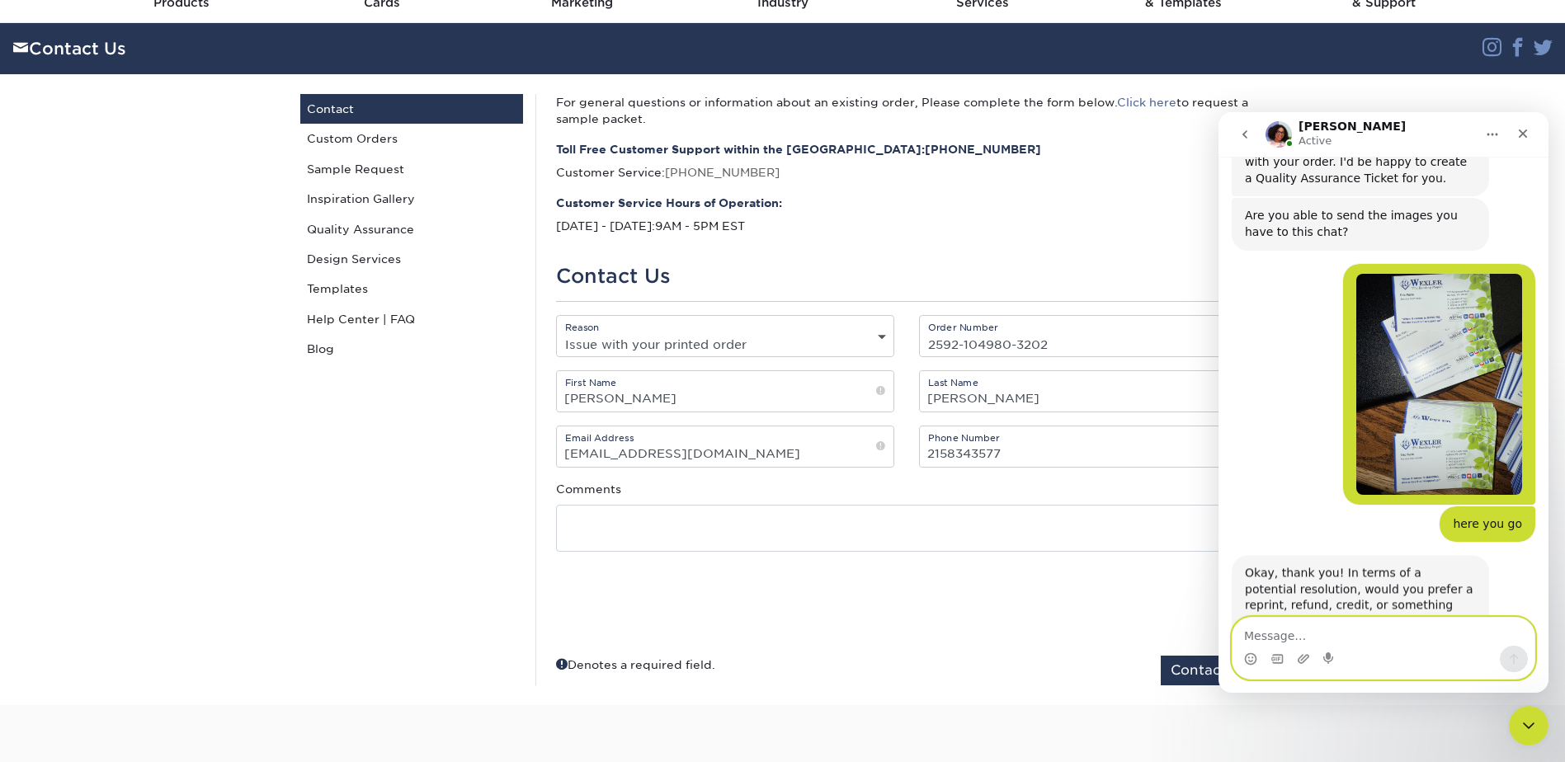
scroll to position [292, 0]
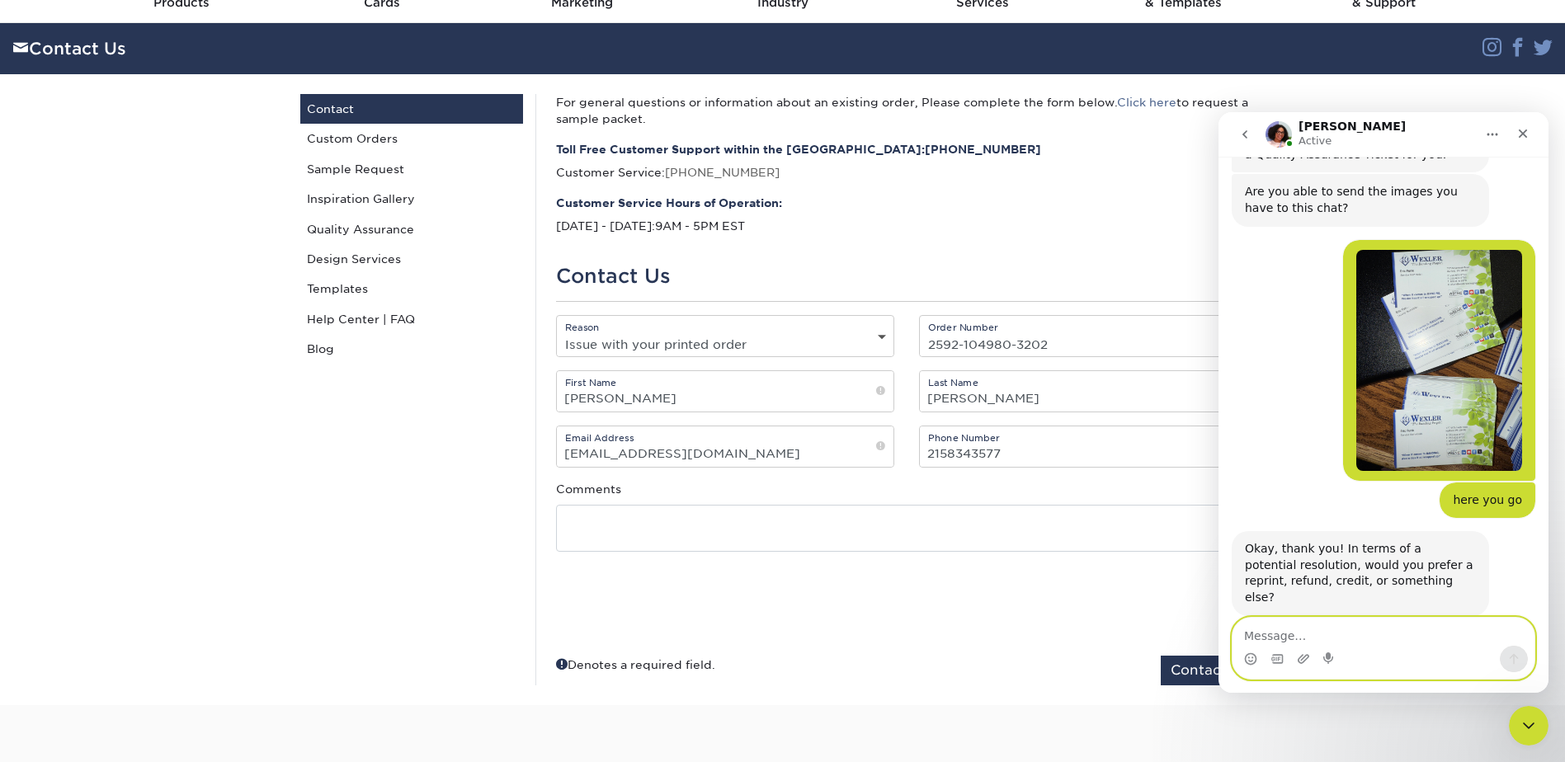
click at [1357, 618] on textarea "Message…" at bounding box center [1383, 632] width 302 height 28
click at [1345, 629] on textarea "Message…" at bounding box center [1383, 632] width 302 height 28
click at [1331, 642] on textarea "Message…" at bounding box center [1383, 632] width 302 height 28
click at [1306, 638] on textarea "Message…" at bounding box center [1383, 632] width 302 height 28
click at [1306, 637] on textarea "Message…" at bounding box center [1383, 632] width 302 height 28
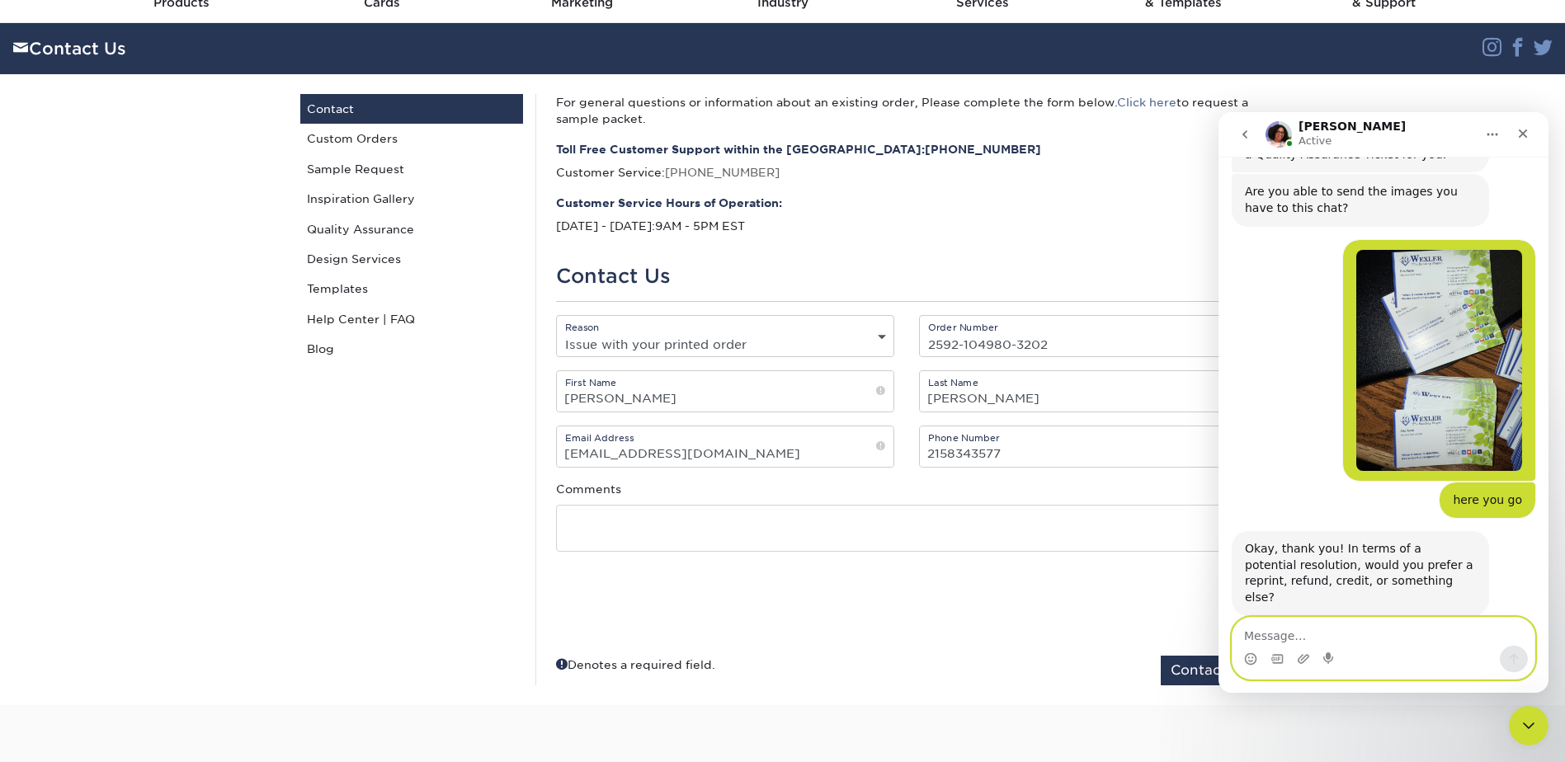
click at [1278, 628] on textarea "Message…" at bounding box center [1383, 632] width 302 height 28
type textarea "A"
type textarea "If you can provide a refund that would be great"
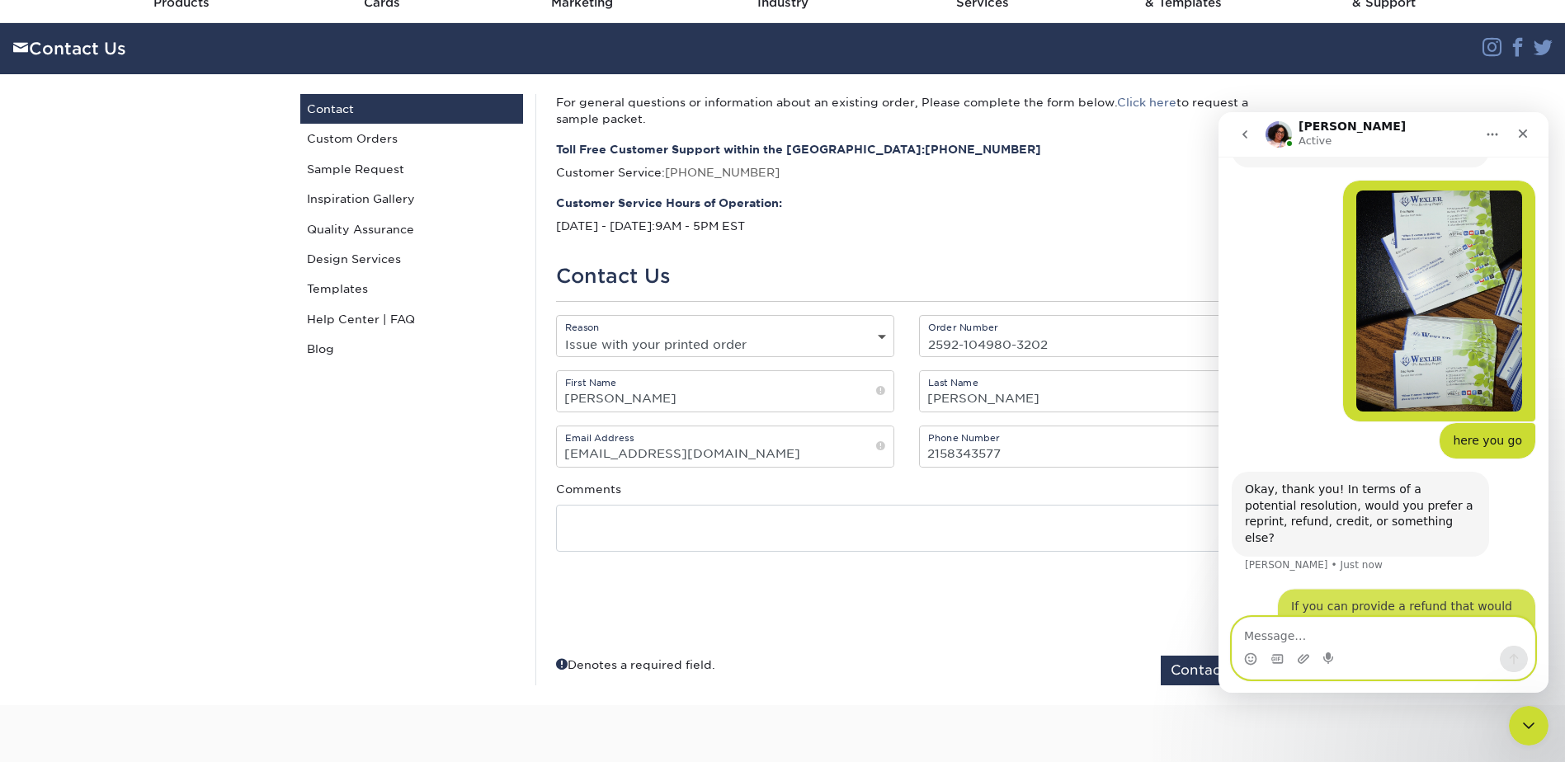
scroll to position [358, 0]
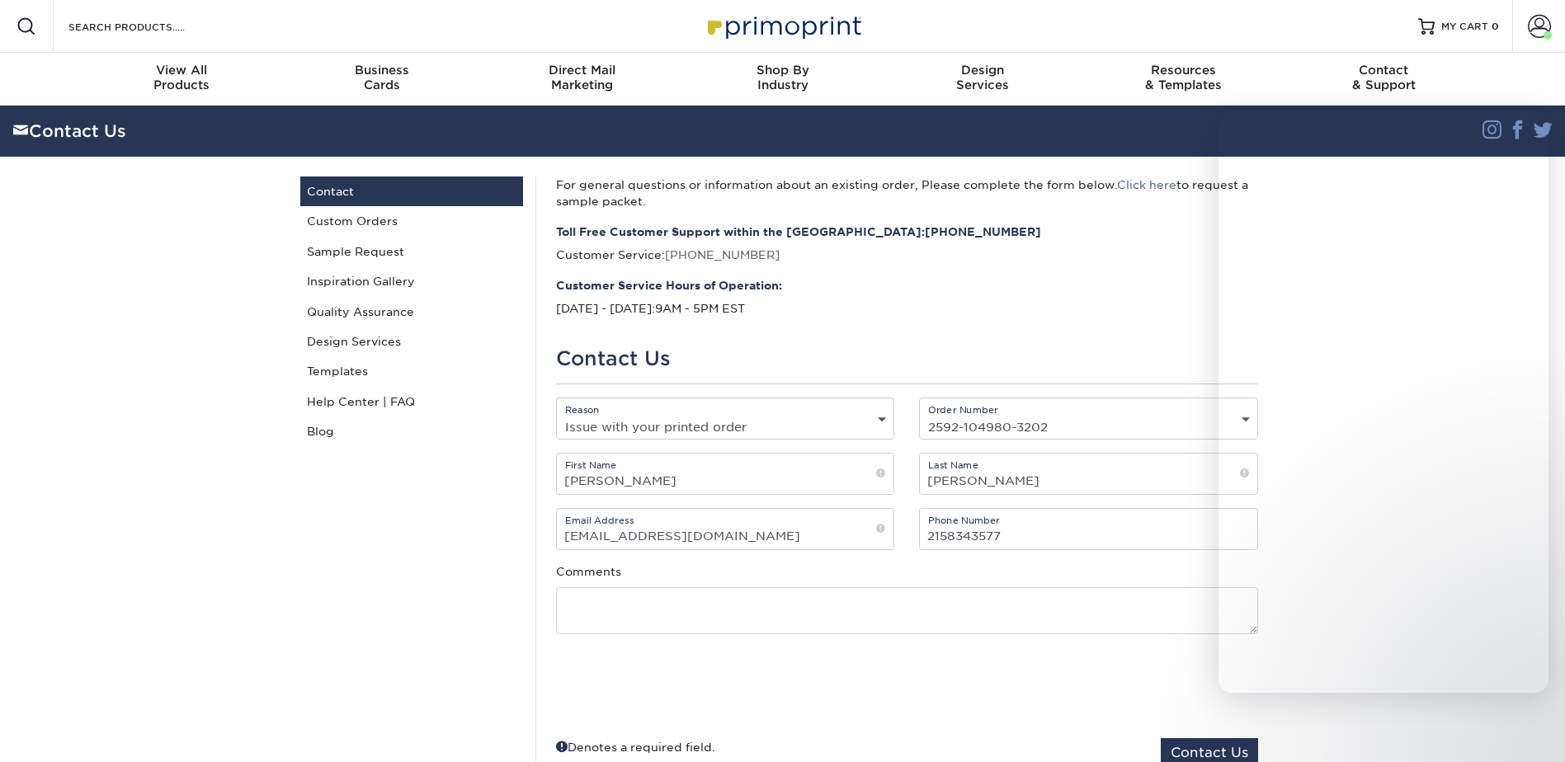
select select "Issue with your printed order"
select select "2592-104980-3202"
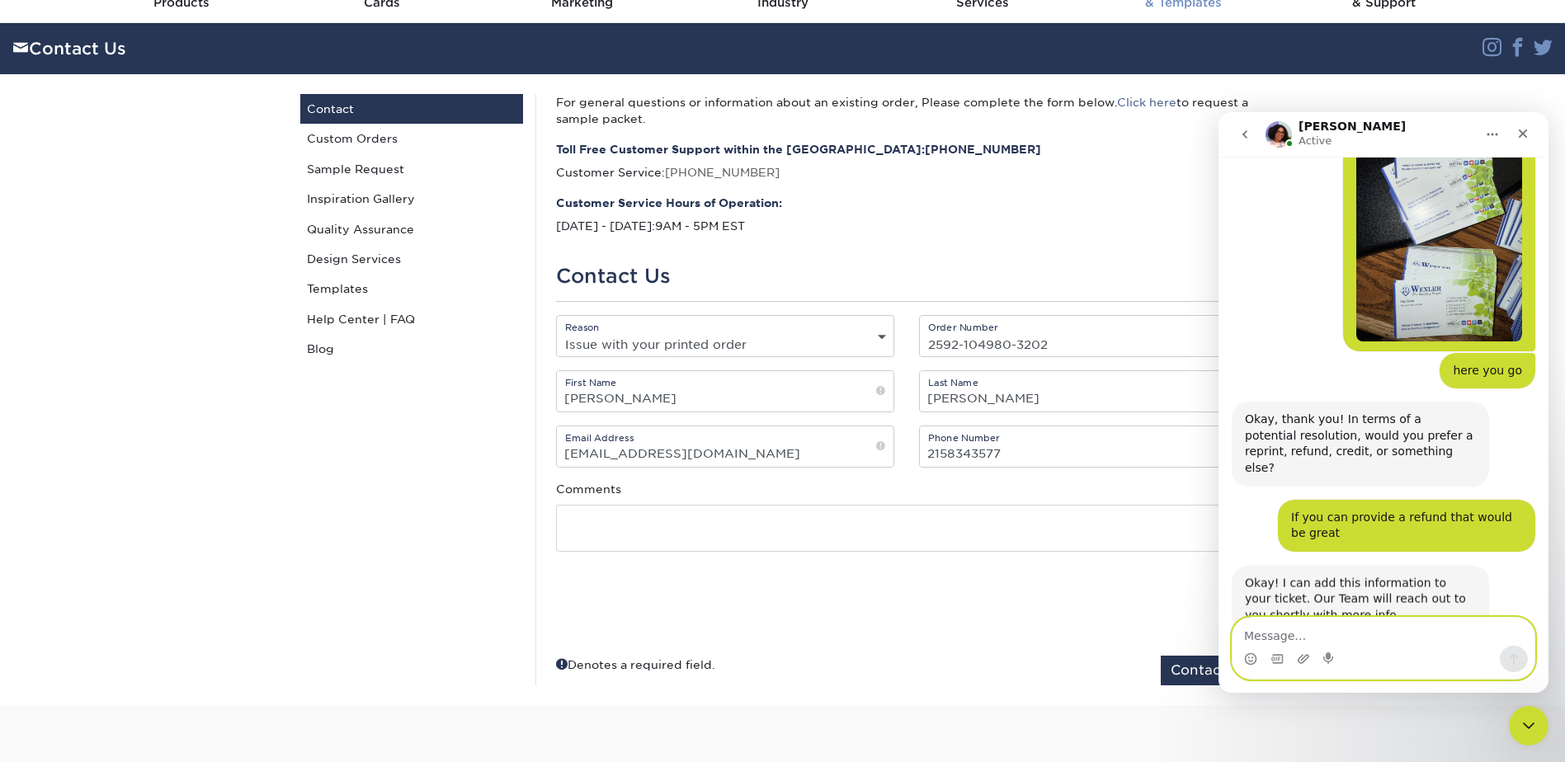
scroll to position [439, 0]
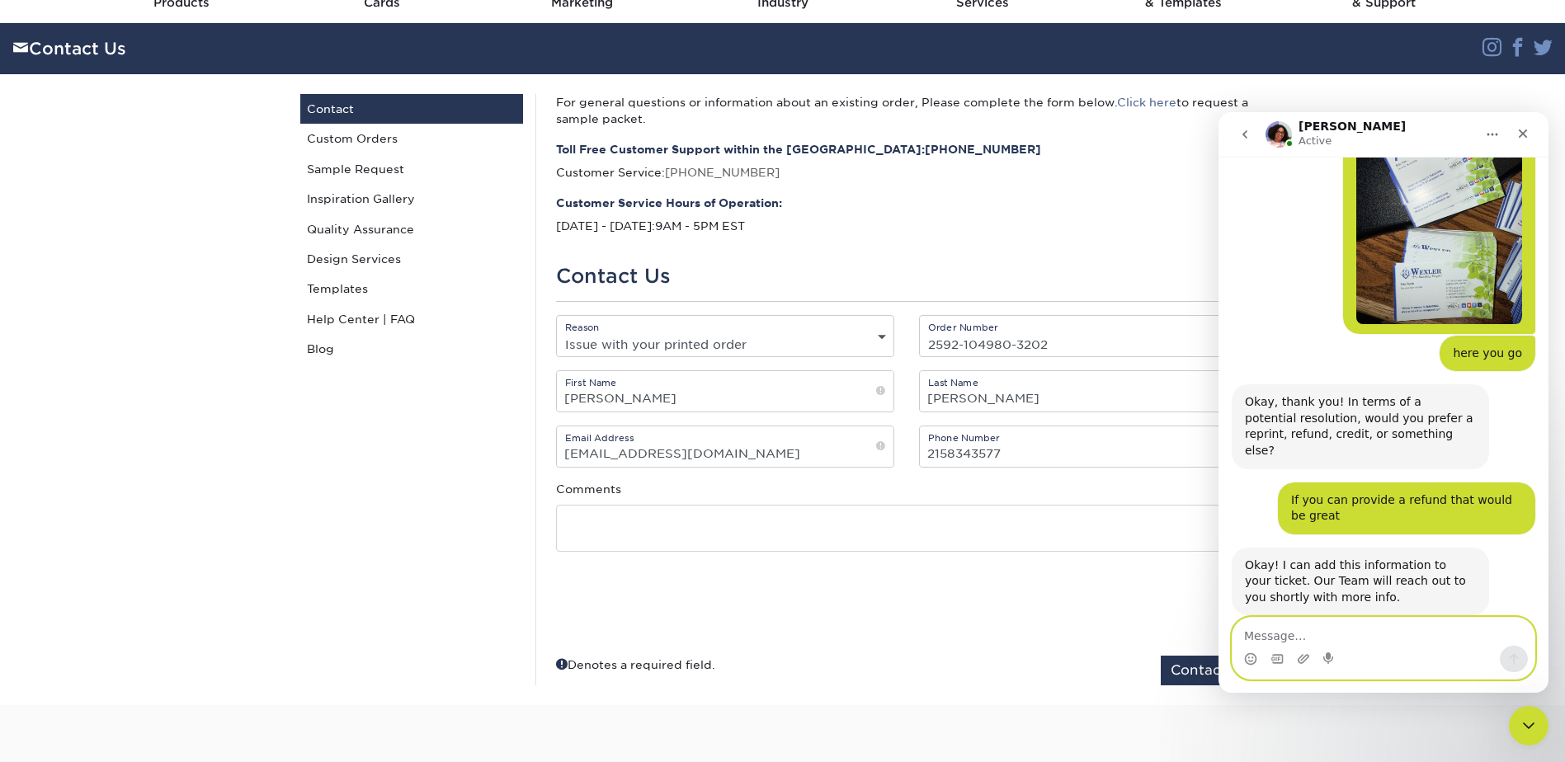
click at [1341, 636] on textarea "Message…" at bounding box center [1383, 632] width 302 height 28
type textarea "okay thank you"
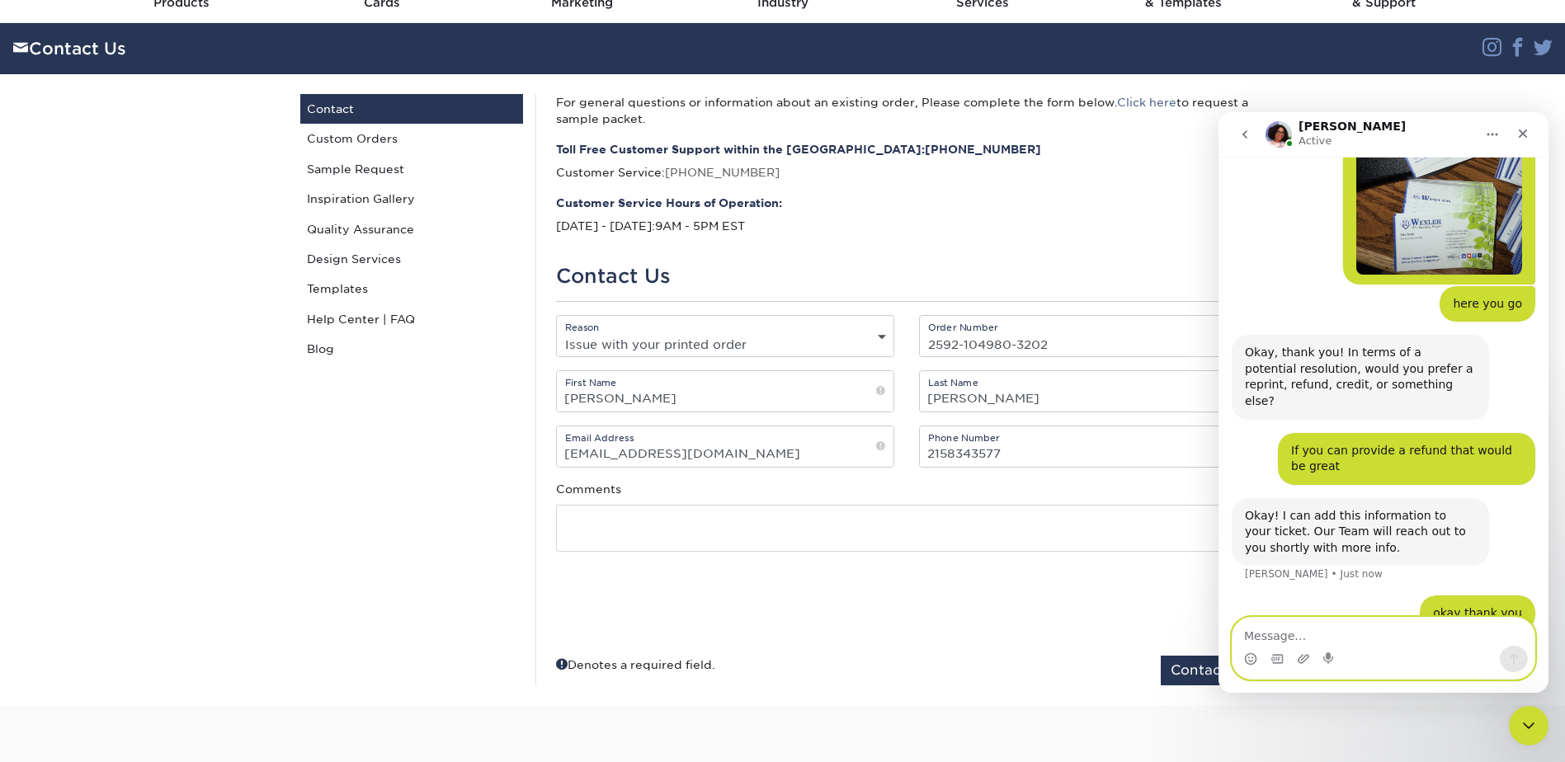
scroll to position [552, 0]
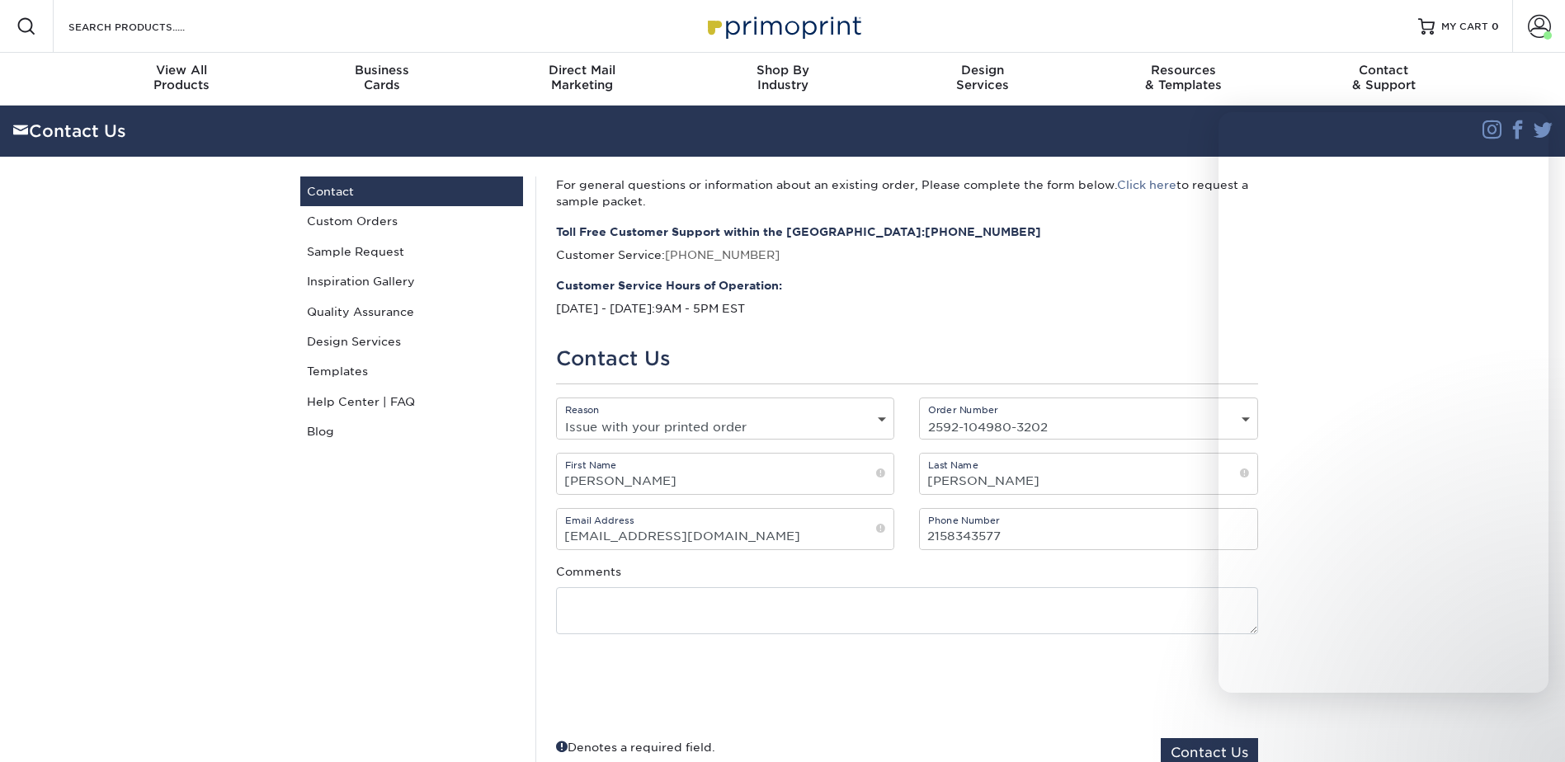
select select "Issue with your printed order"
select select "2592-104980-3202"
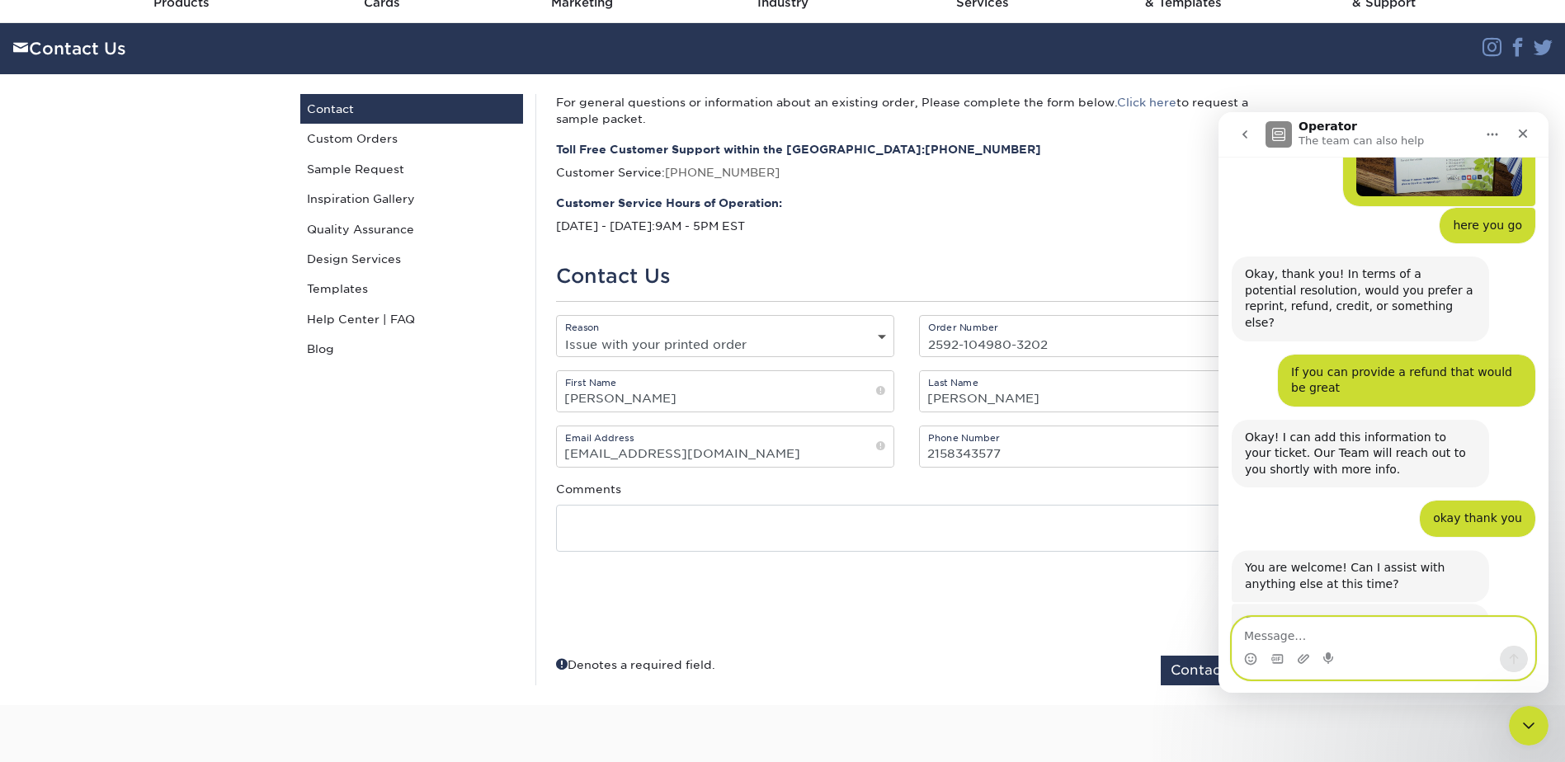
scroll to position [763, 0]
